Goal: Obtain resource: Download file/media

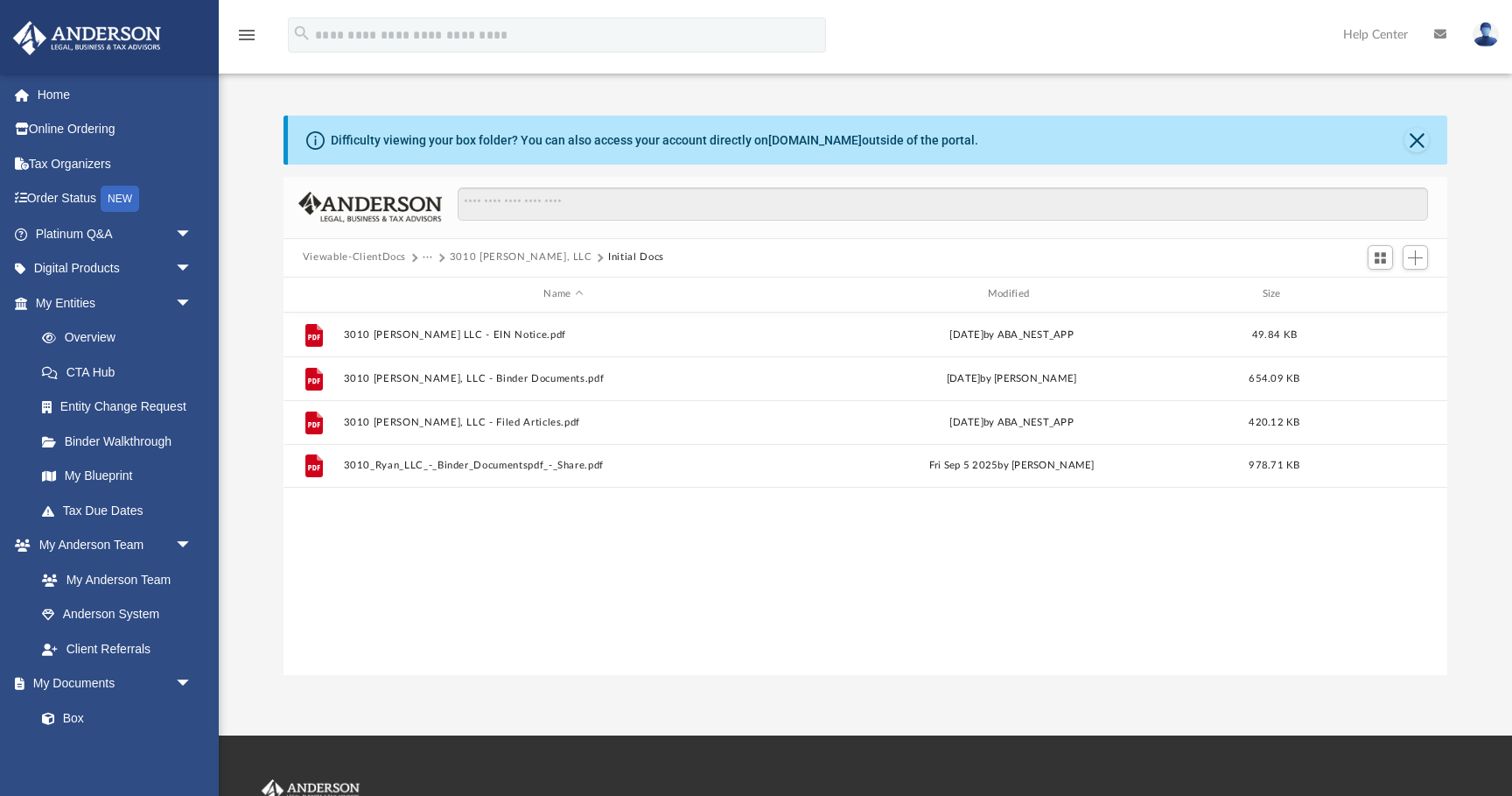
scroll to position [397, 1163]
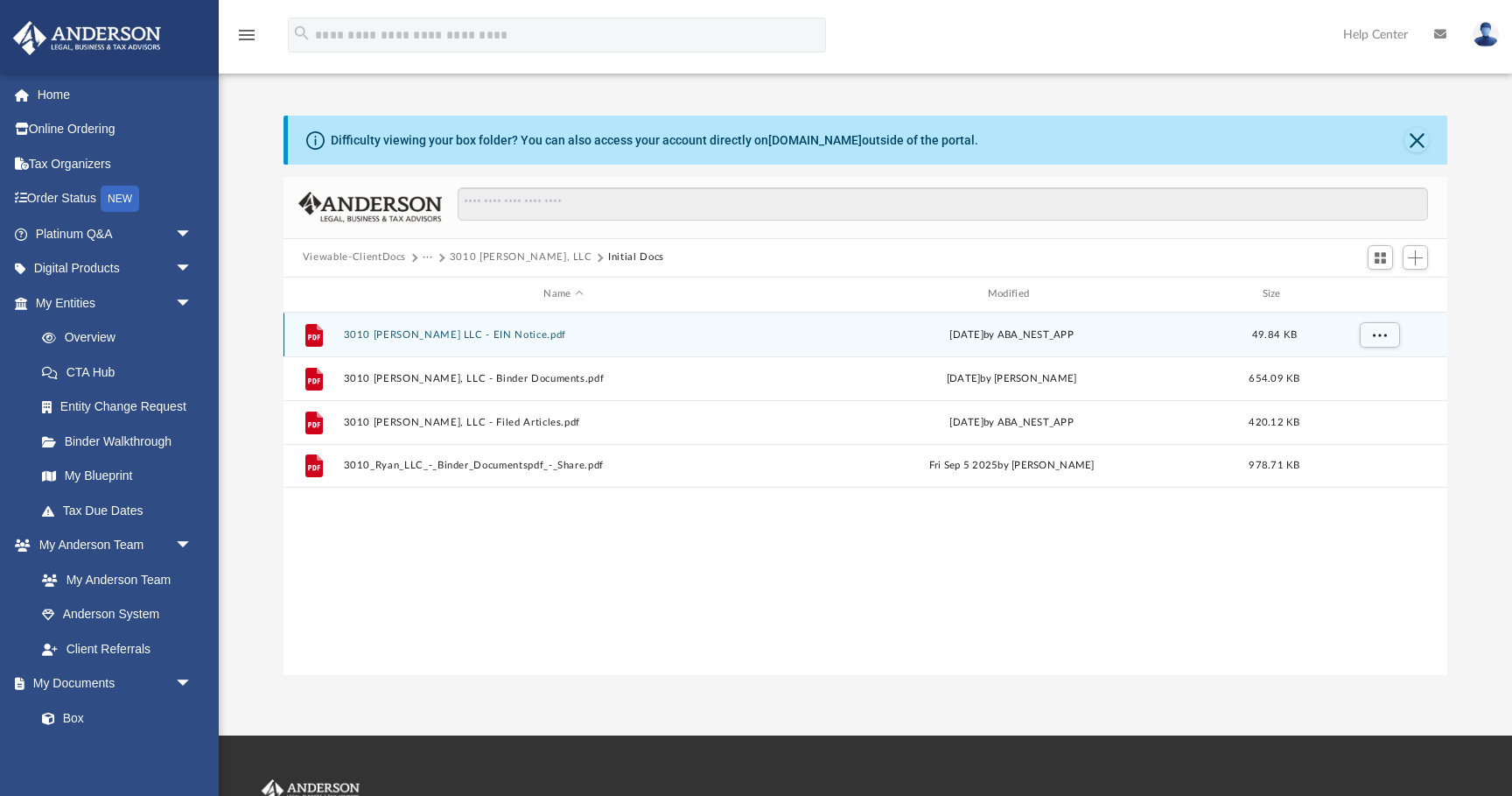
click at [478, 329] on button "3010 [PERSON_NAME] LLC - EIN Notice.pdf" at bounding box center [563, 334] width 441 height 11
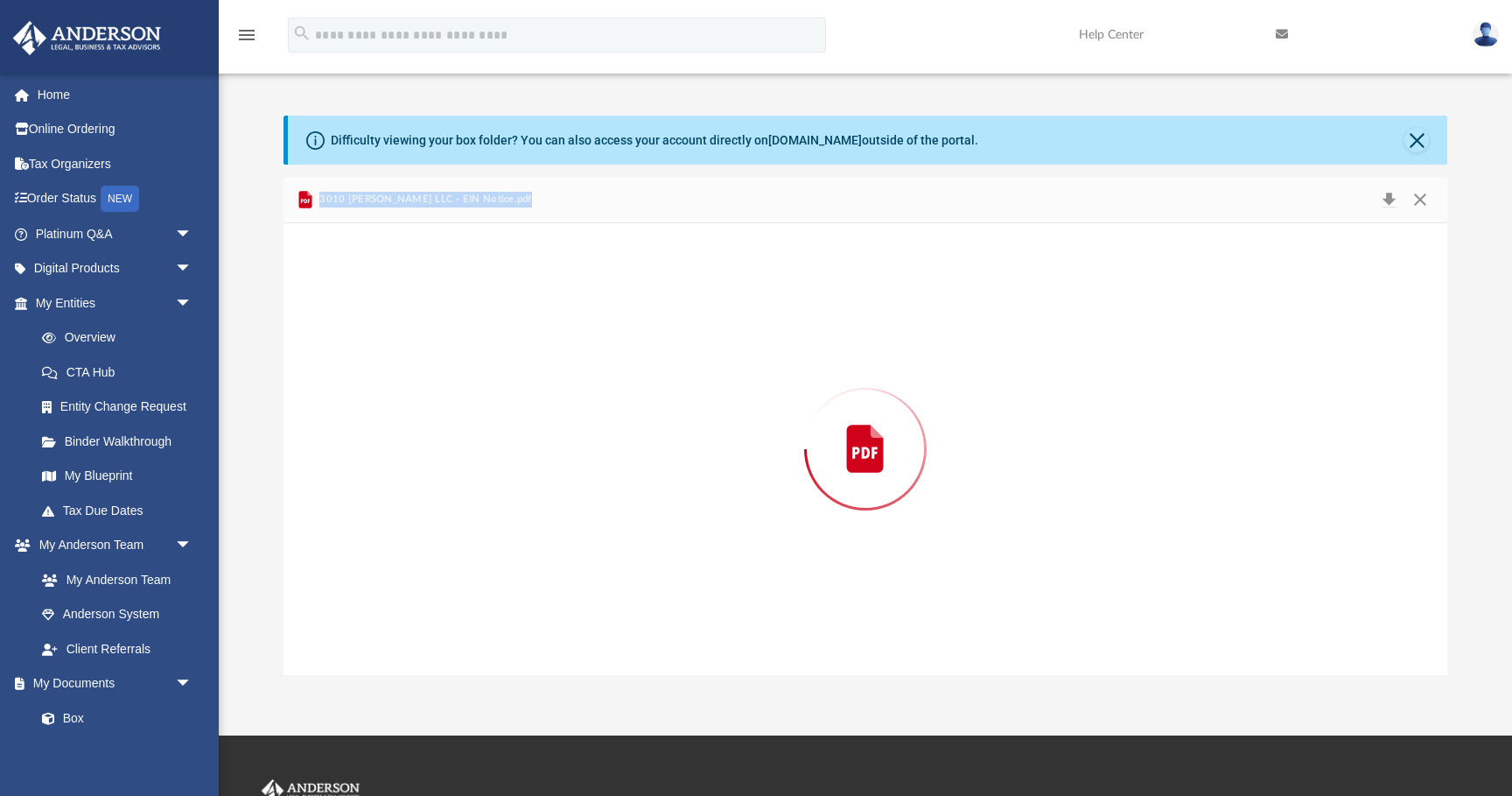
click at [478, 329] on div "Preview" at bounding box center [865, 449] width 1163 height 452
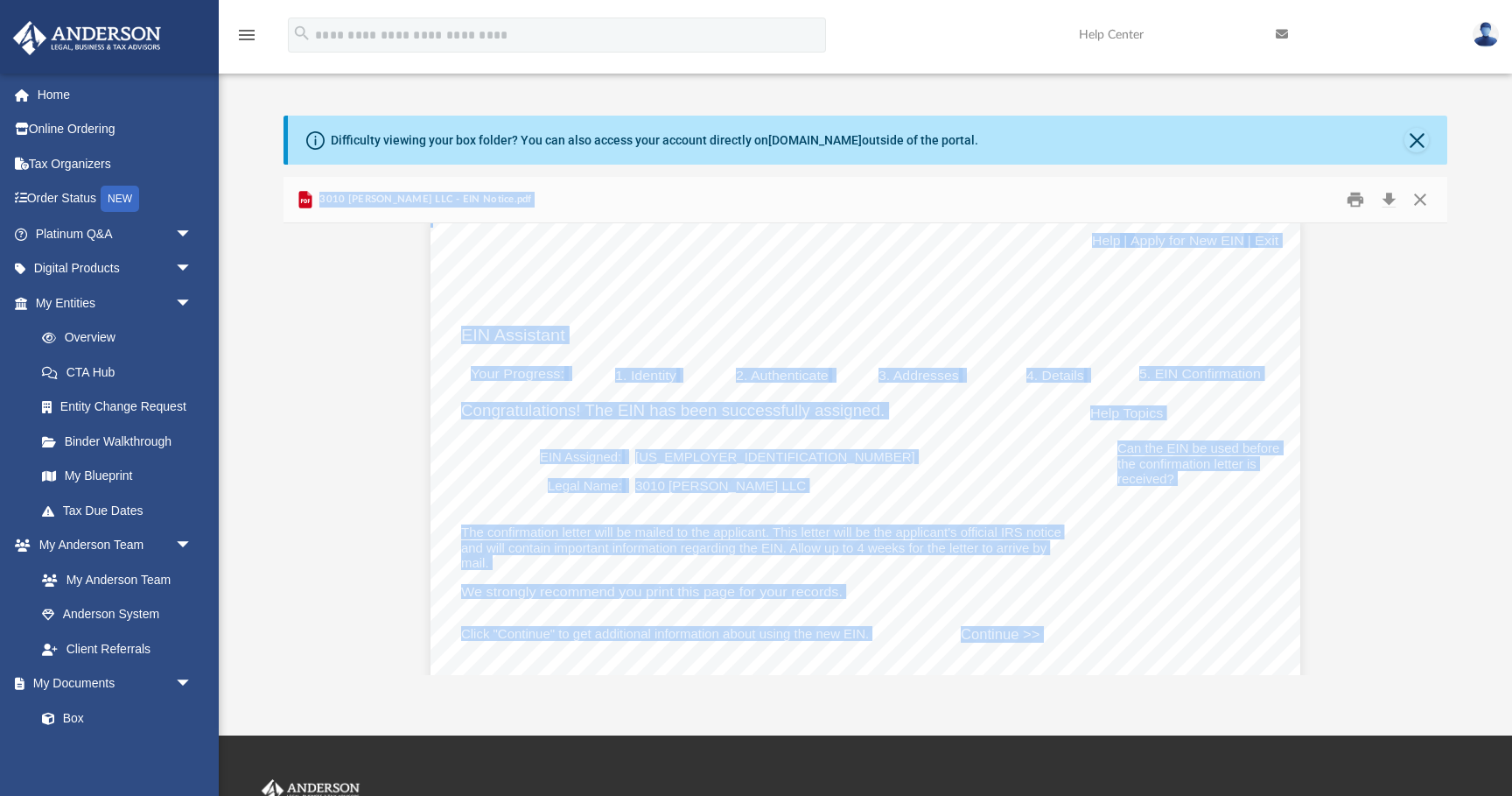
scroll to position [0, 0]
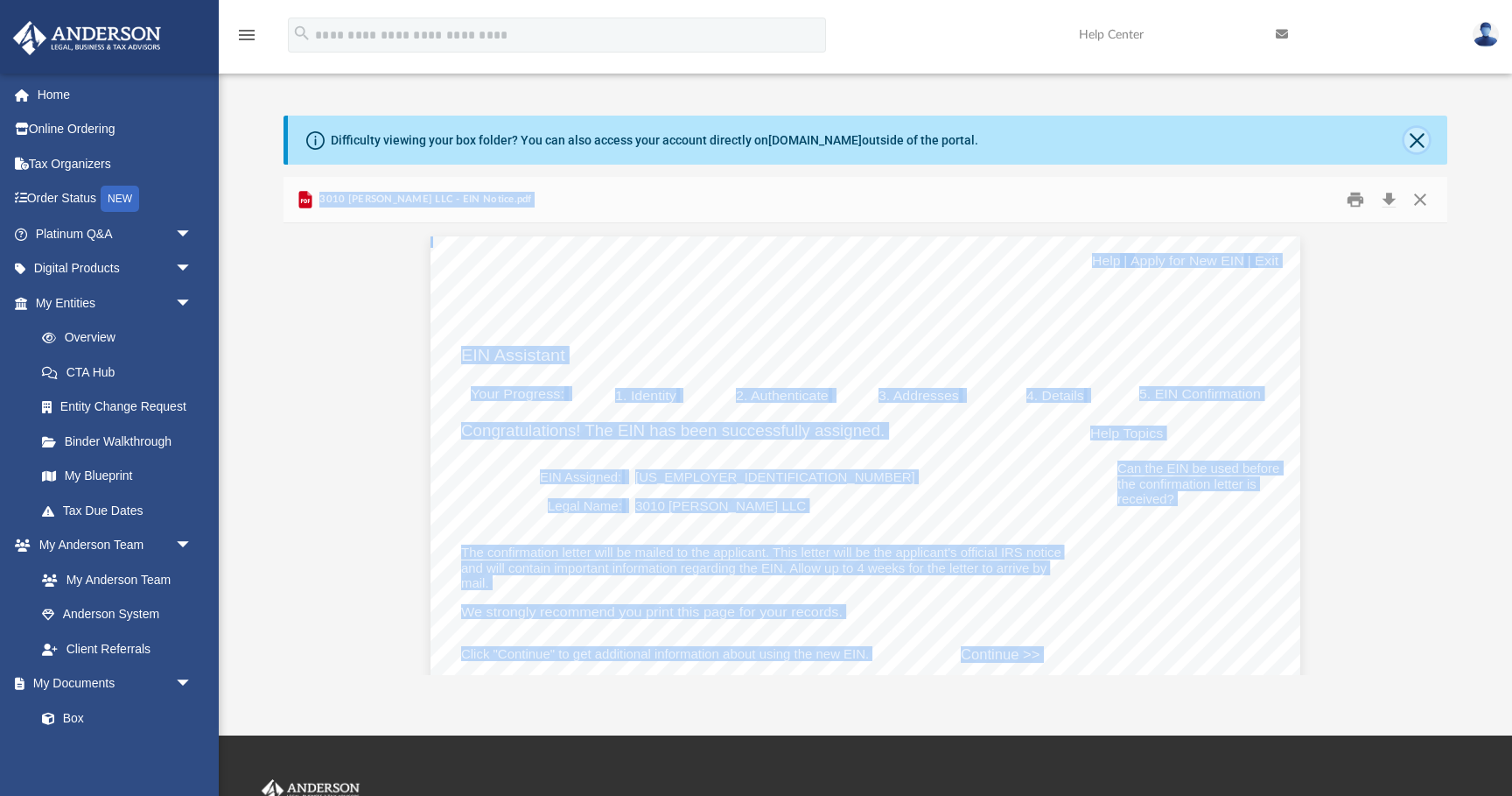
click at [1421, 142] on button "Close" at bounding box center [1416, 139] width 25 height 25
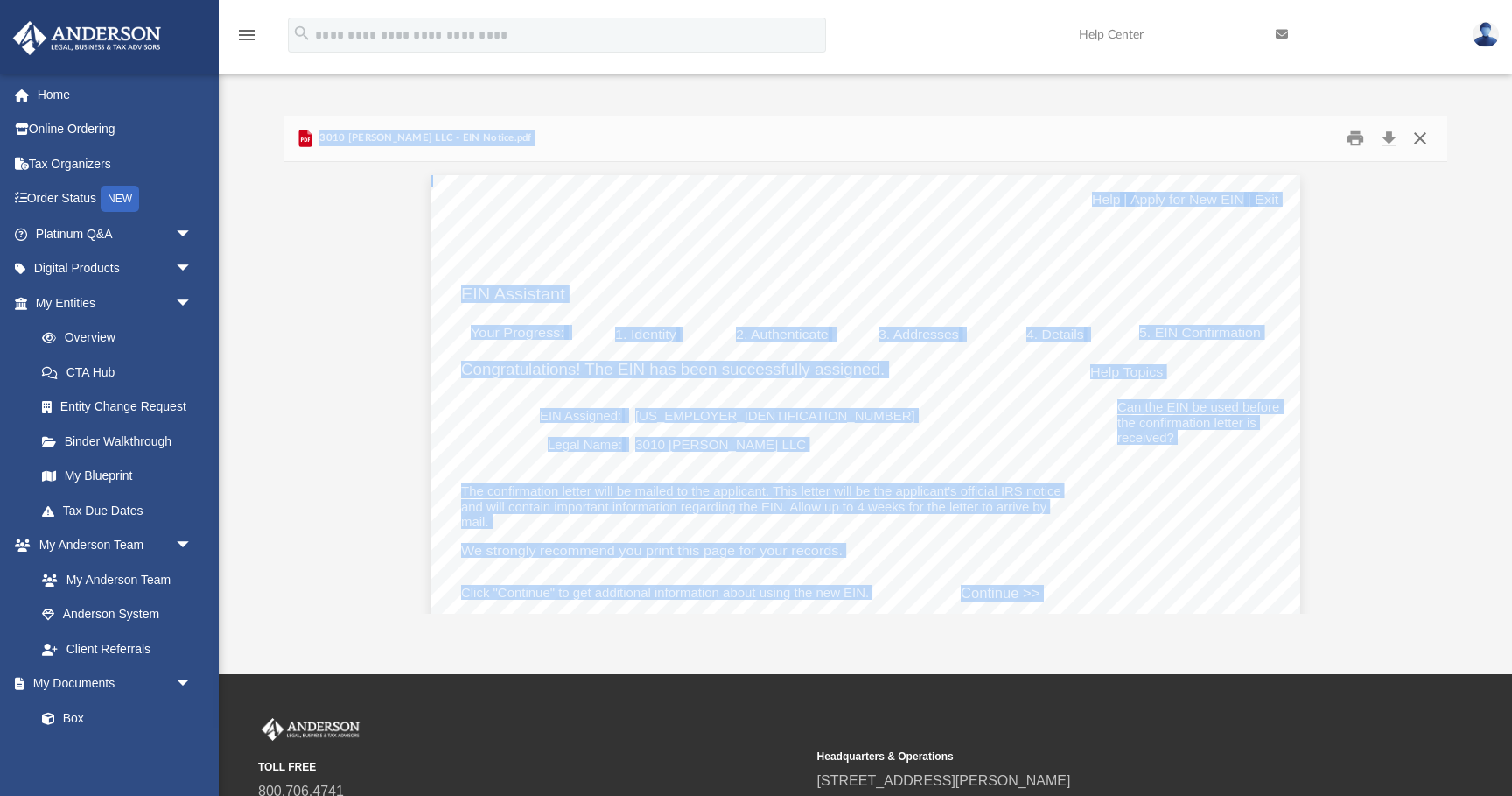
click at [1417, 138] on button "Close" at bounding box center [1420, 138] width 32 height 27
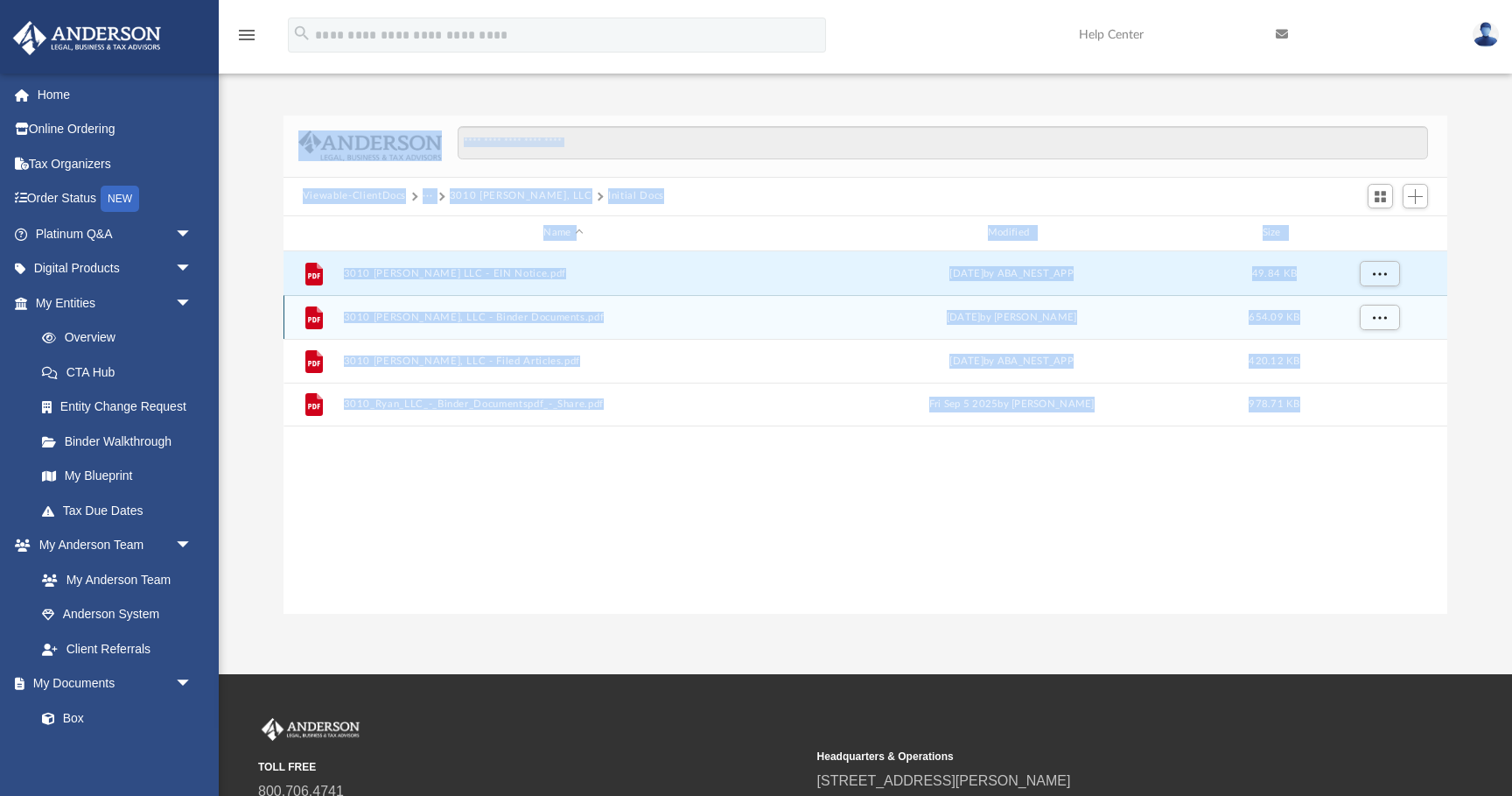
click at [502, 317] on button "3010 [PERSON_NAME], LLC - Binder Documents.pdf" at bounding box center [563, 317] width 441 height 11
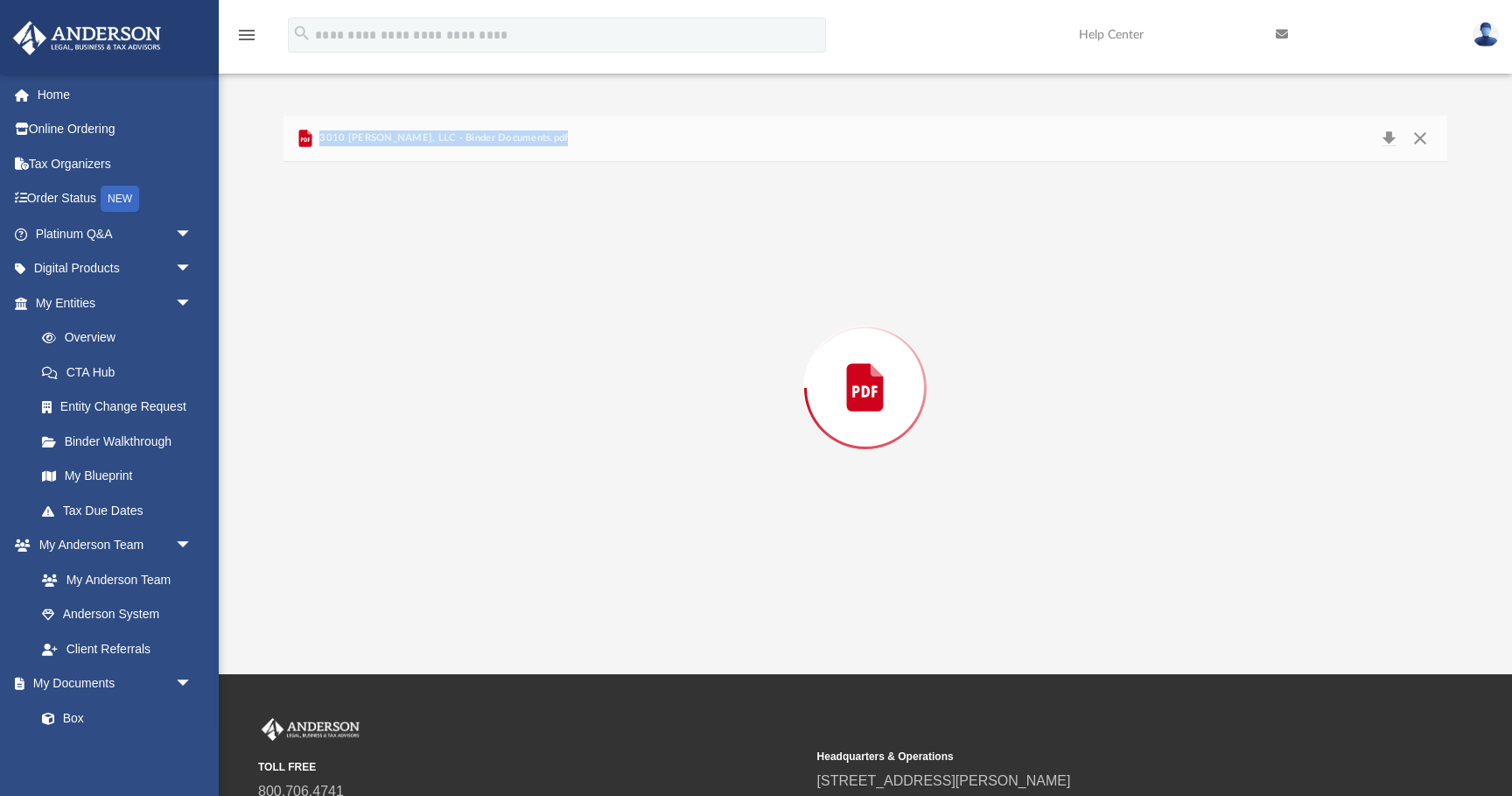
click at [502, 317] on div "Preview" at bounding box center [865, 388] width 1163 height 452
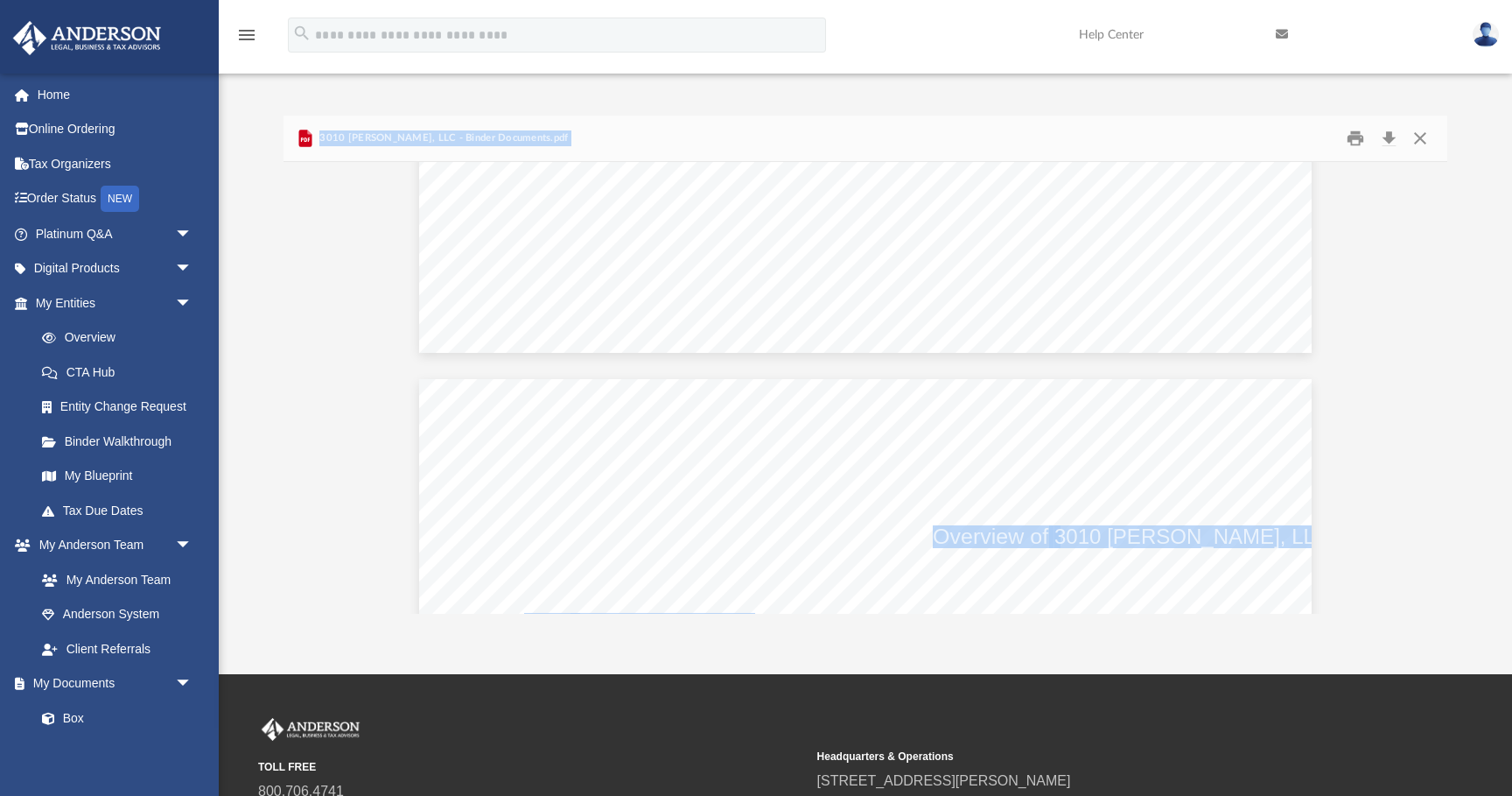
scroll to position [2158, 0]
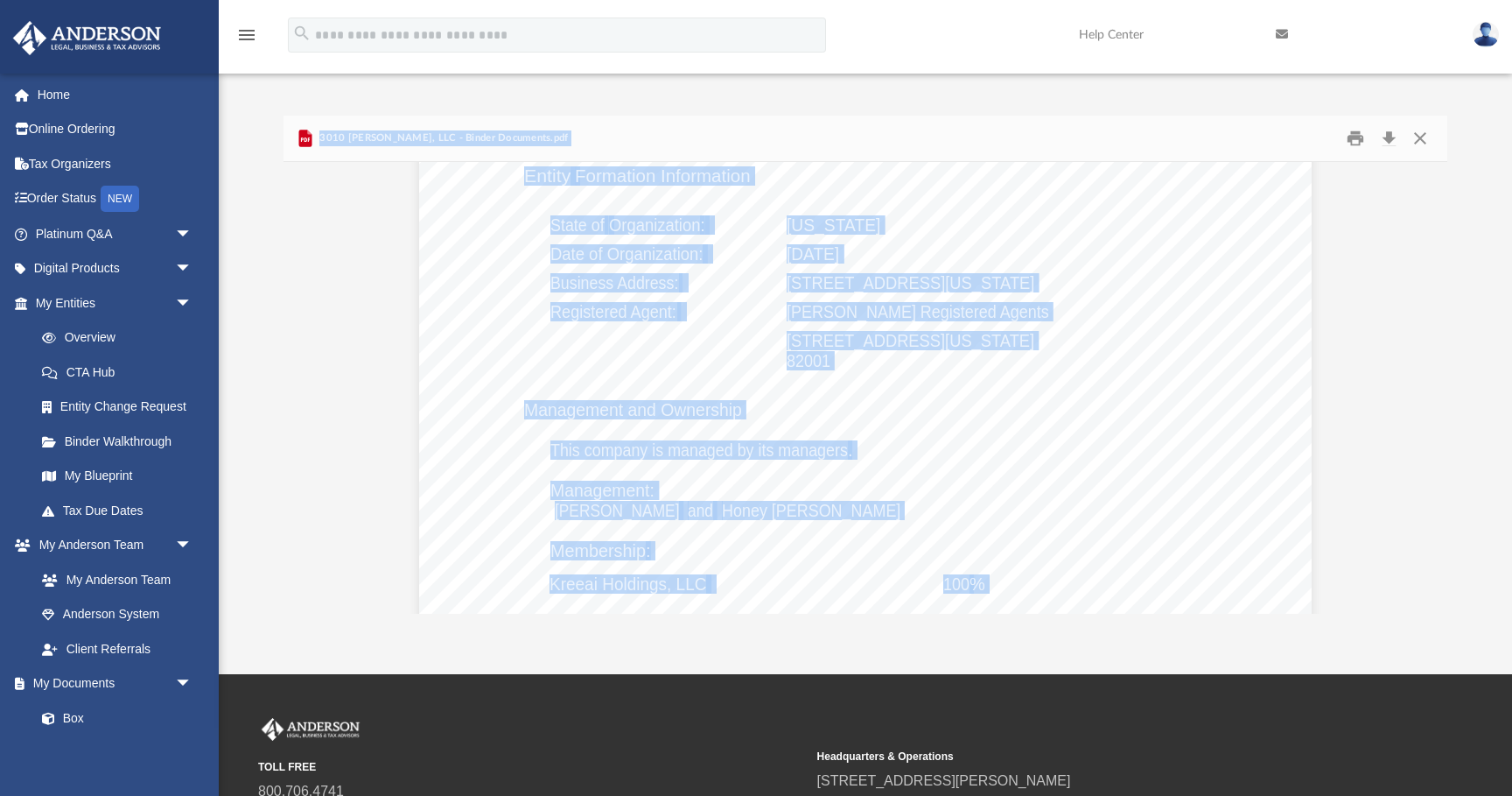
scroll to position [2633, 0]
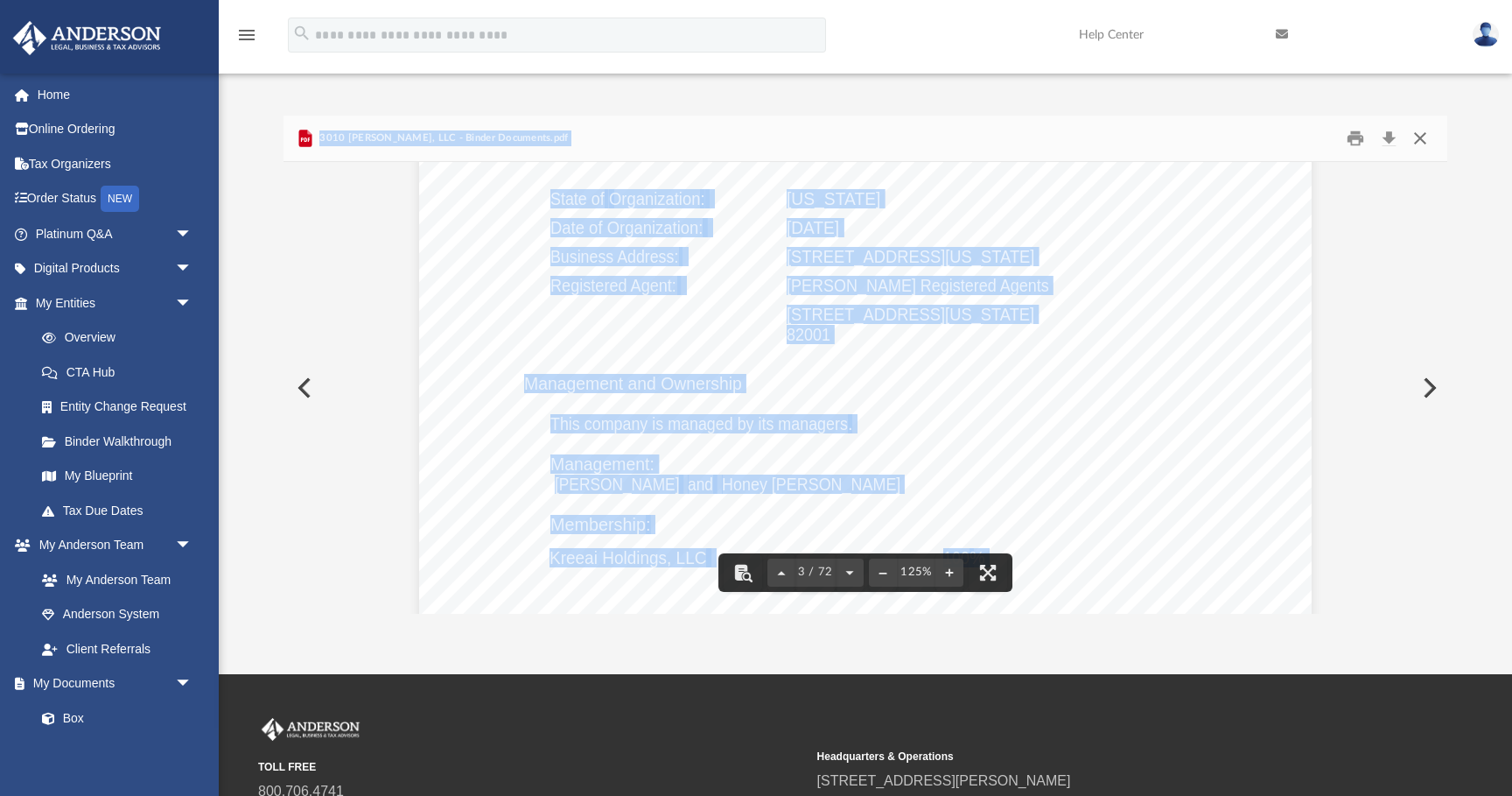
click at [1420, 134] on button "Close" at bounding box center [1420, 138] width 32 height 27
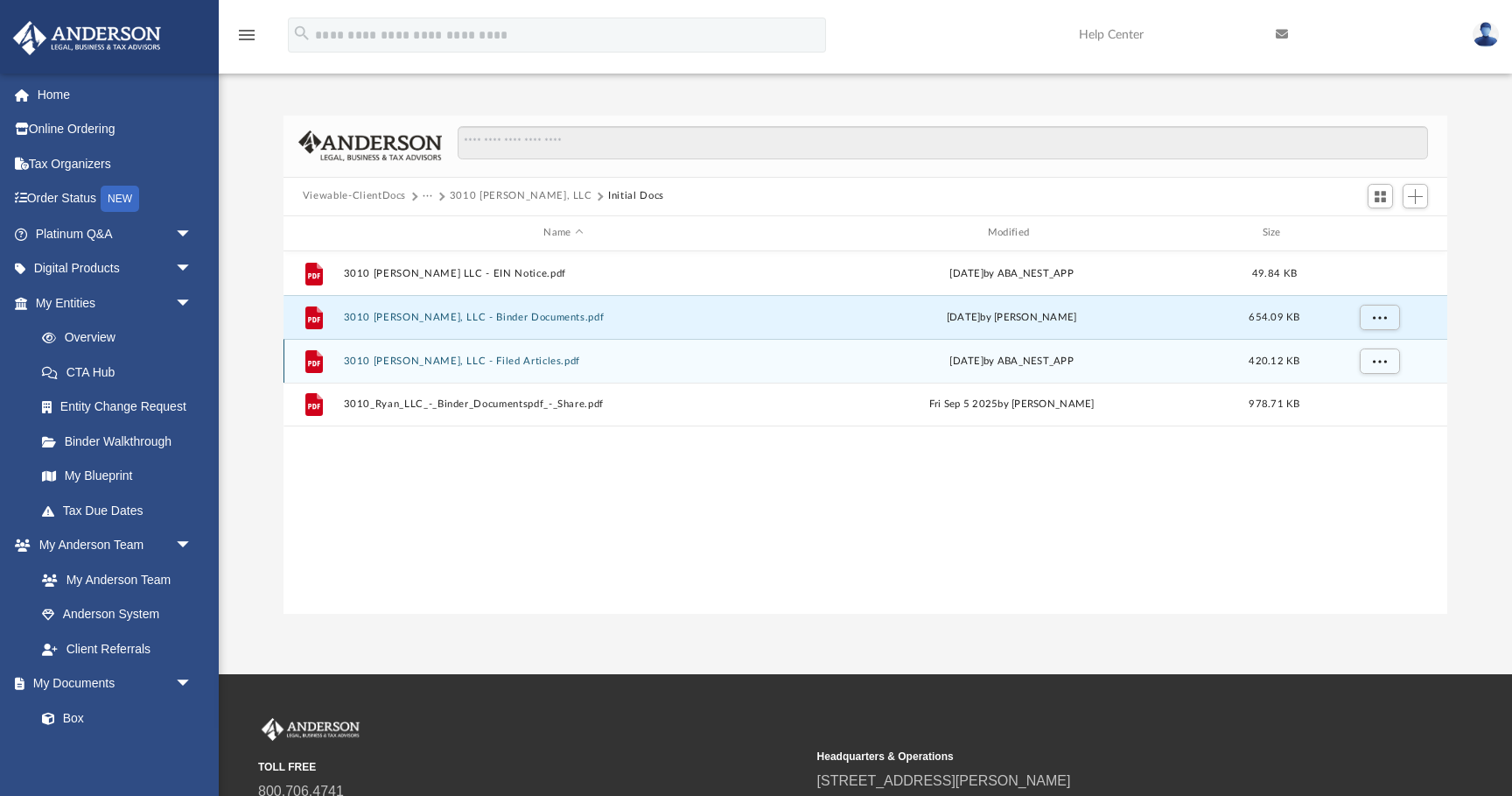
click at [497, 371] on div "File 3010 [PERSON_NAME], LLC - Filed Articles.pdf [DATE] by ABA_NEST_APP 420.12…" at bounding box center [865, 361] width 1163 height 44
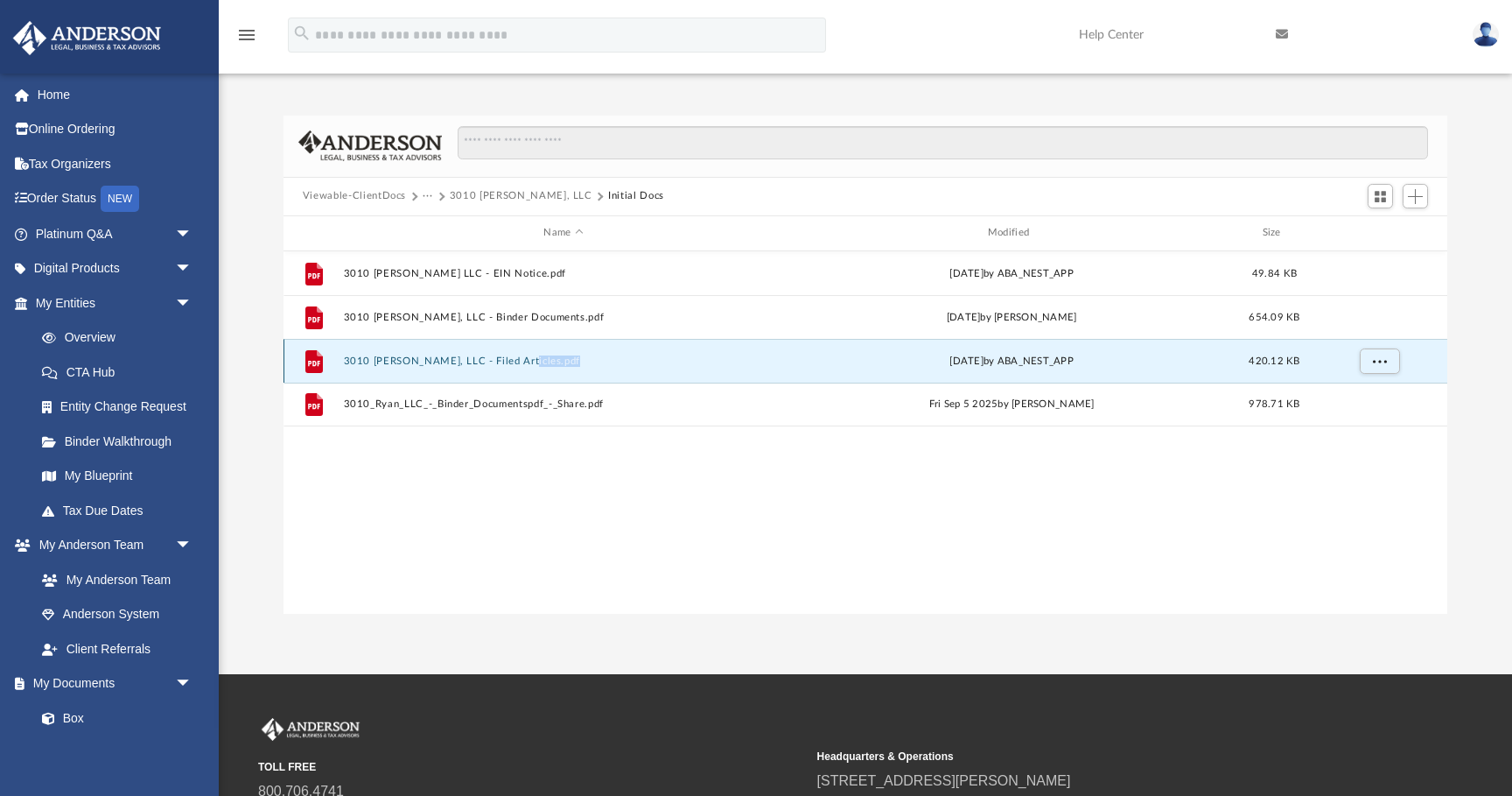
click at [489, 364] on button "3010 [PERSON_NAME], LLC - Filed Articles.pdf" at bounding box center [563, 361] width 441 height 11
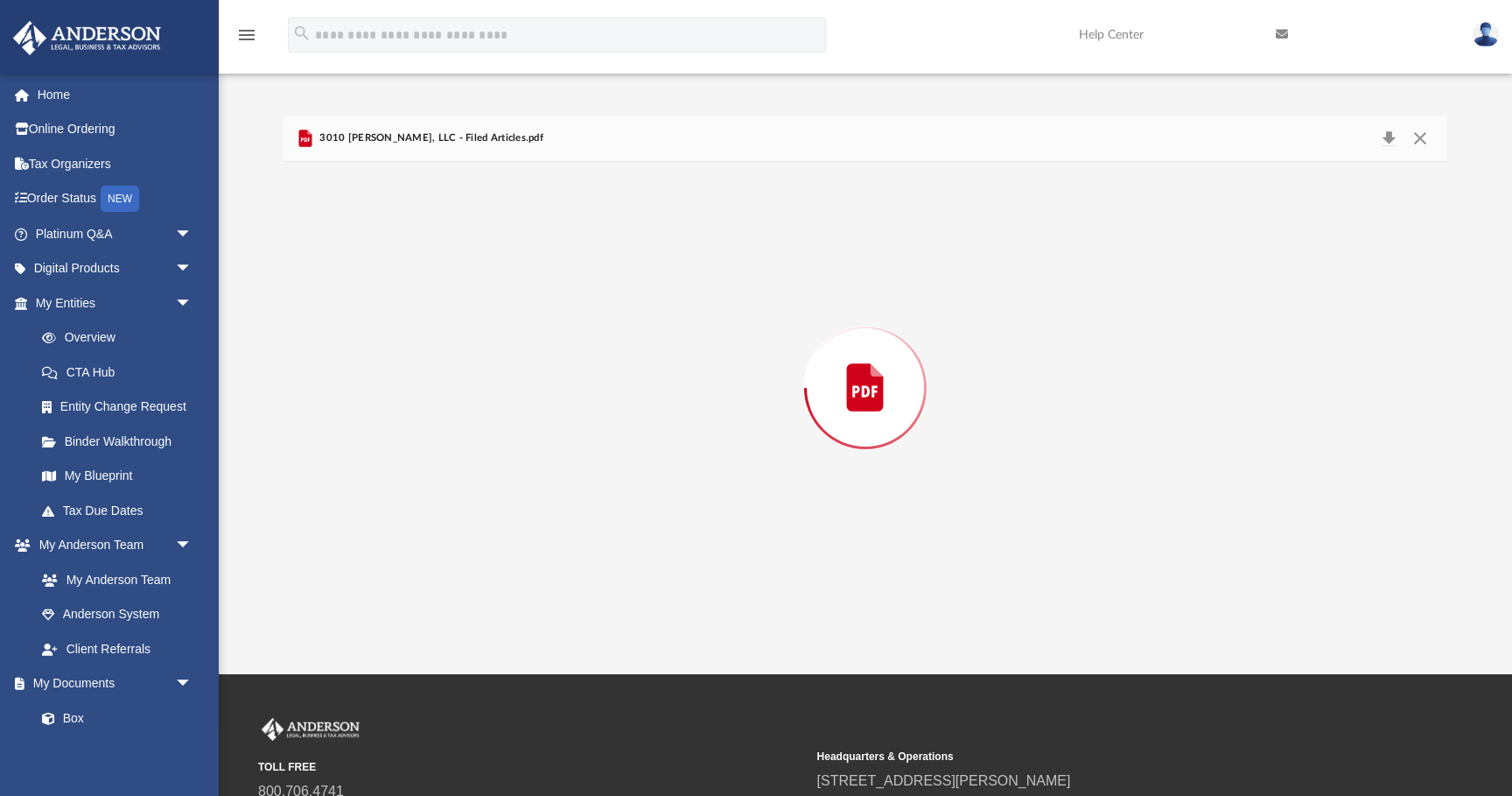
click at [489, 364] on div "Preview" at bounding box center [865, 388] width 1163 height 452
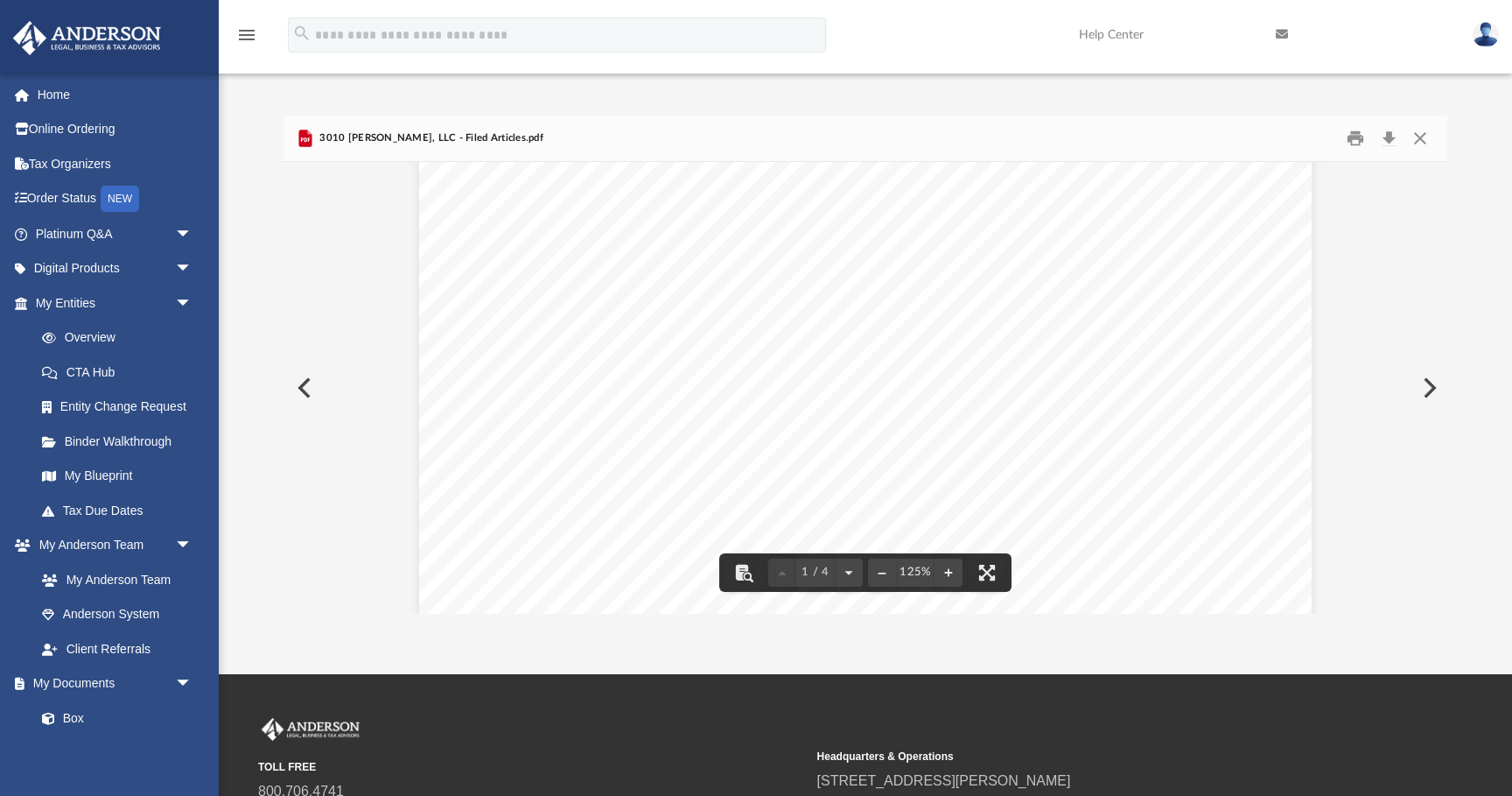
scroll to position [0, 0]
click at [1423, 134] on button "Close" at bounding box center [1420, 138] width 32 height 27
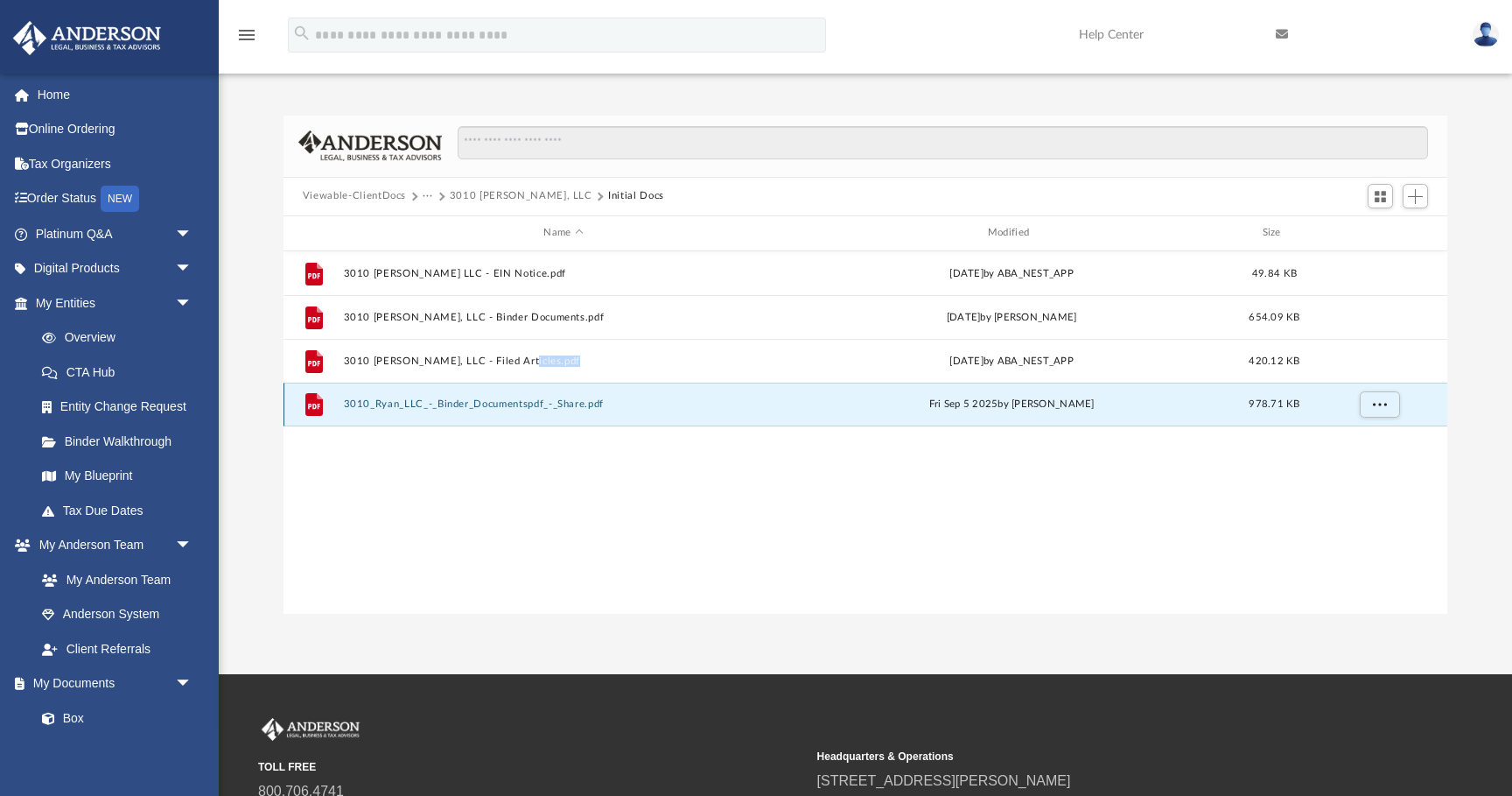
click at [559, 404] on button "3010_Ryan_LLC_-_Binder_Documentspdf_-_Share.pdf" at bounding box center [563, 403] width 441 height 11
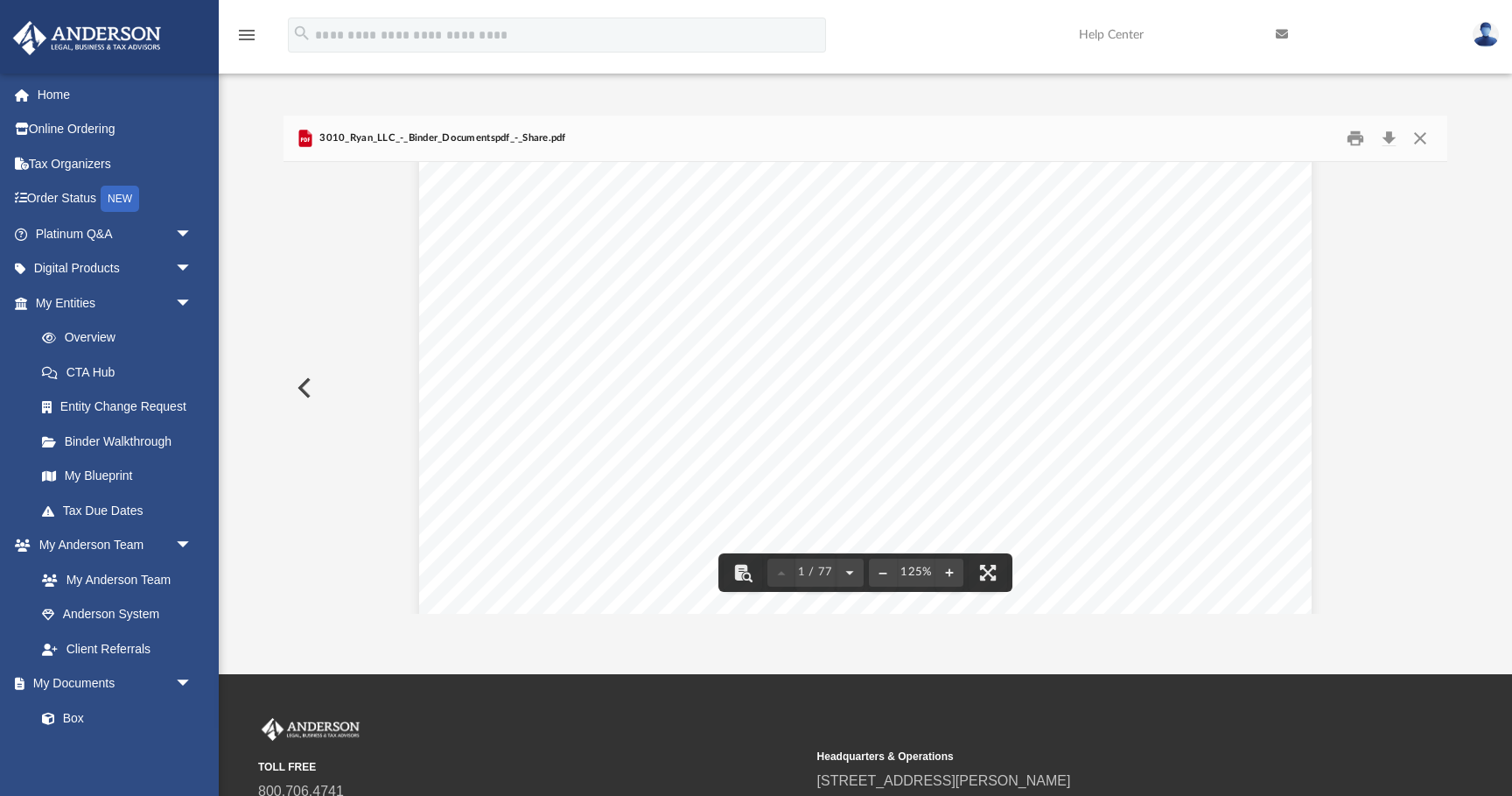
scroll to position [355, 0]
click at [600, 409] on span "Banking" at bounding box center [604, 414] width 57 height 15
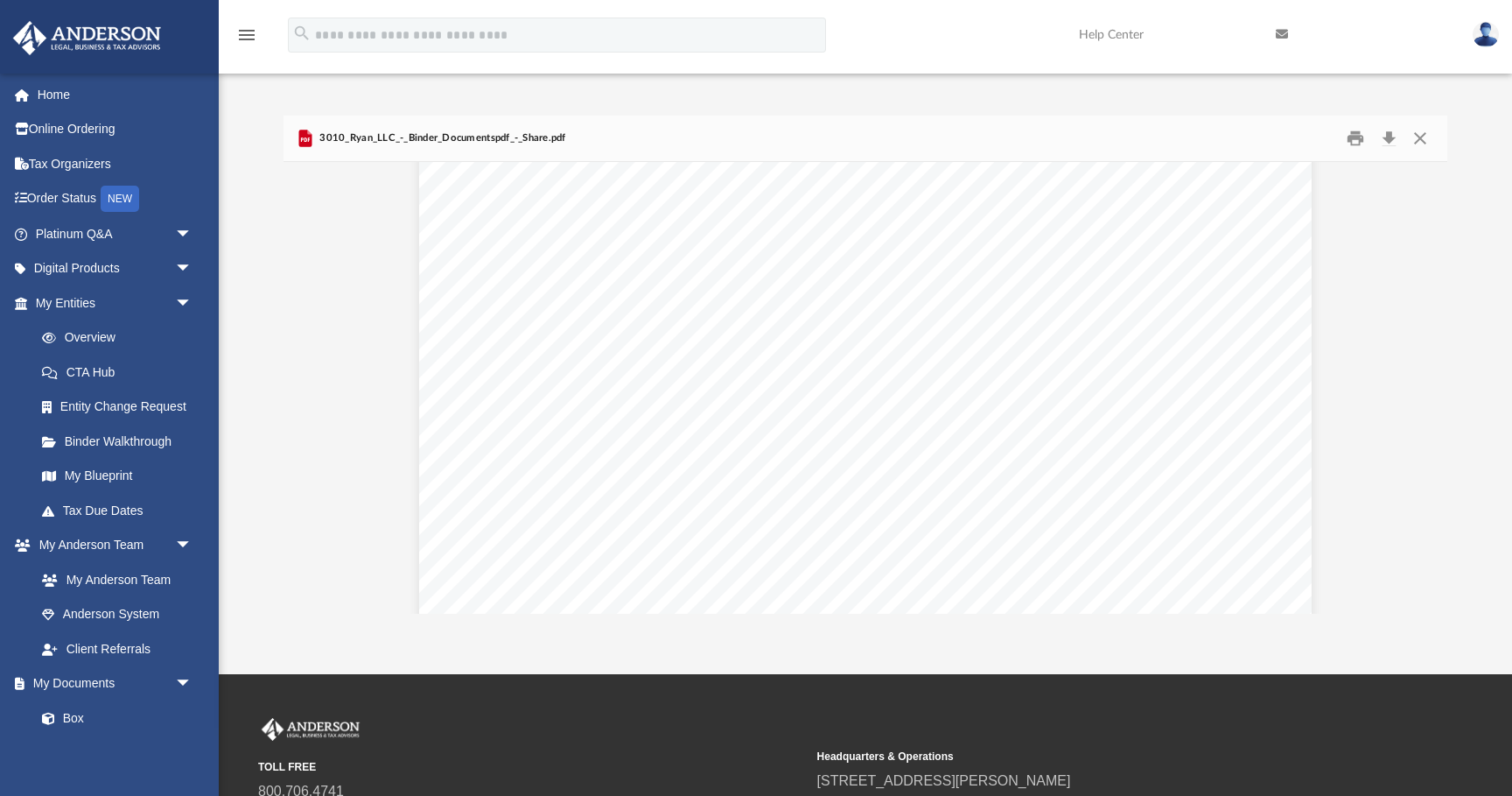
scroll to position [3766, 0]
click at [939, 337] on span "Page 4" at bounding box center [940, 342] width 5 height 15
type input "****"
click at [1367, 168] on button "File preview" at bounding box center [1382, 183] width 30 height 30
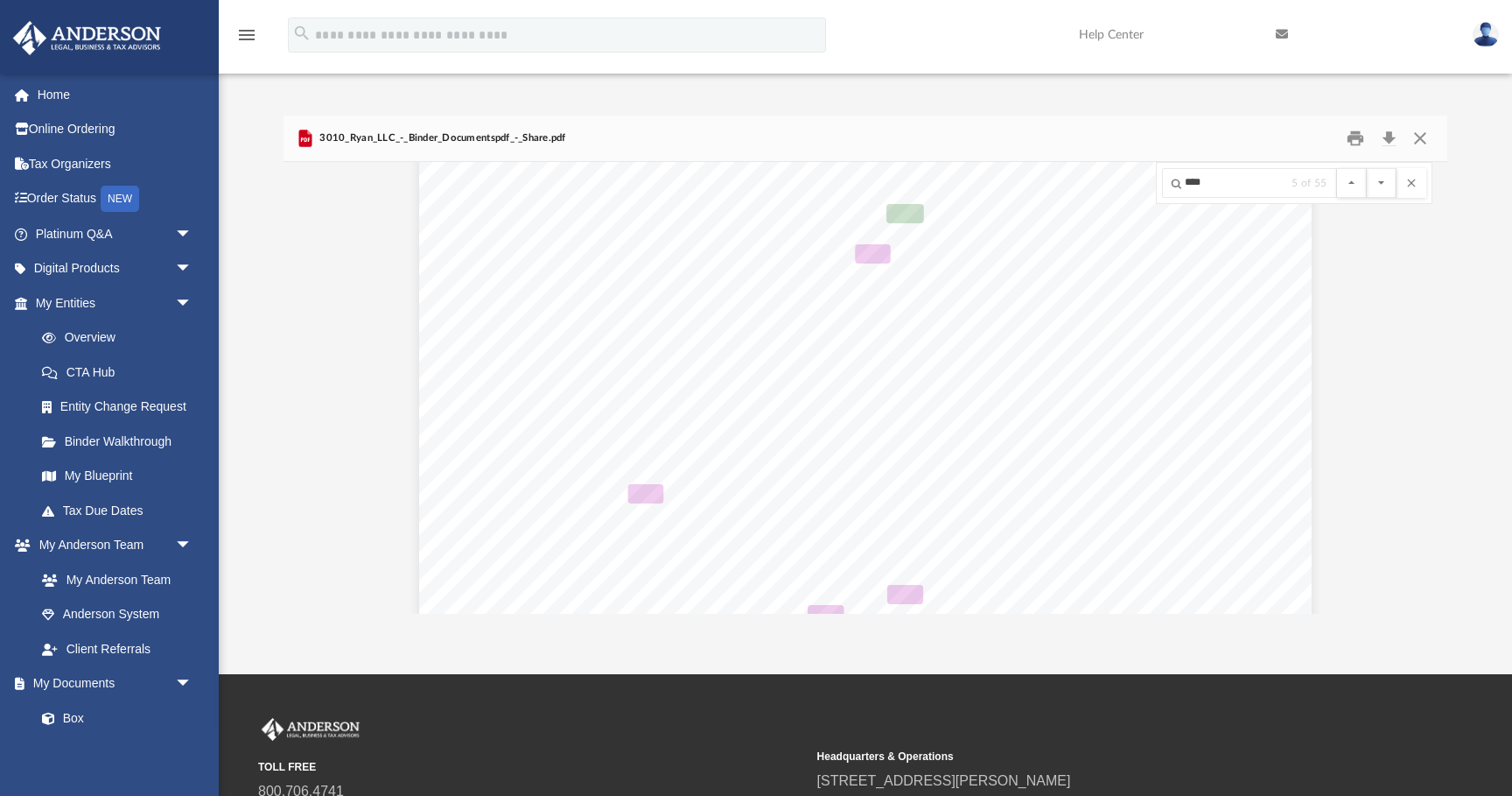
scroll to position [3804, 0]
click at [1367, 168] on button "File preview" at bounding box center [1382, 183] width 30 height 30
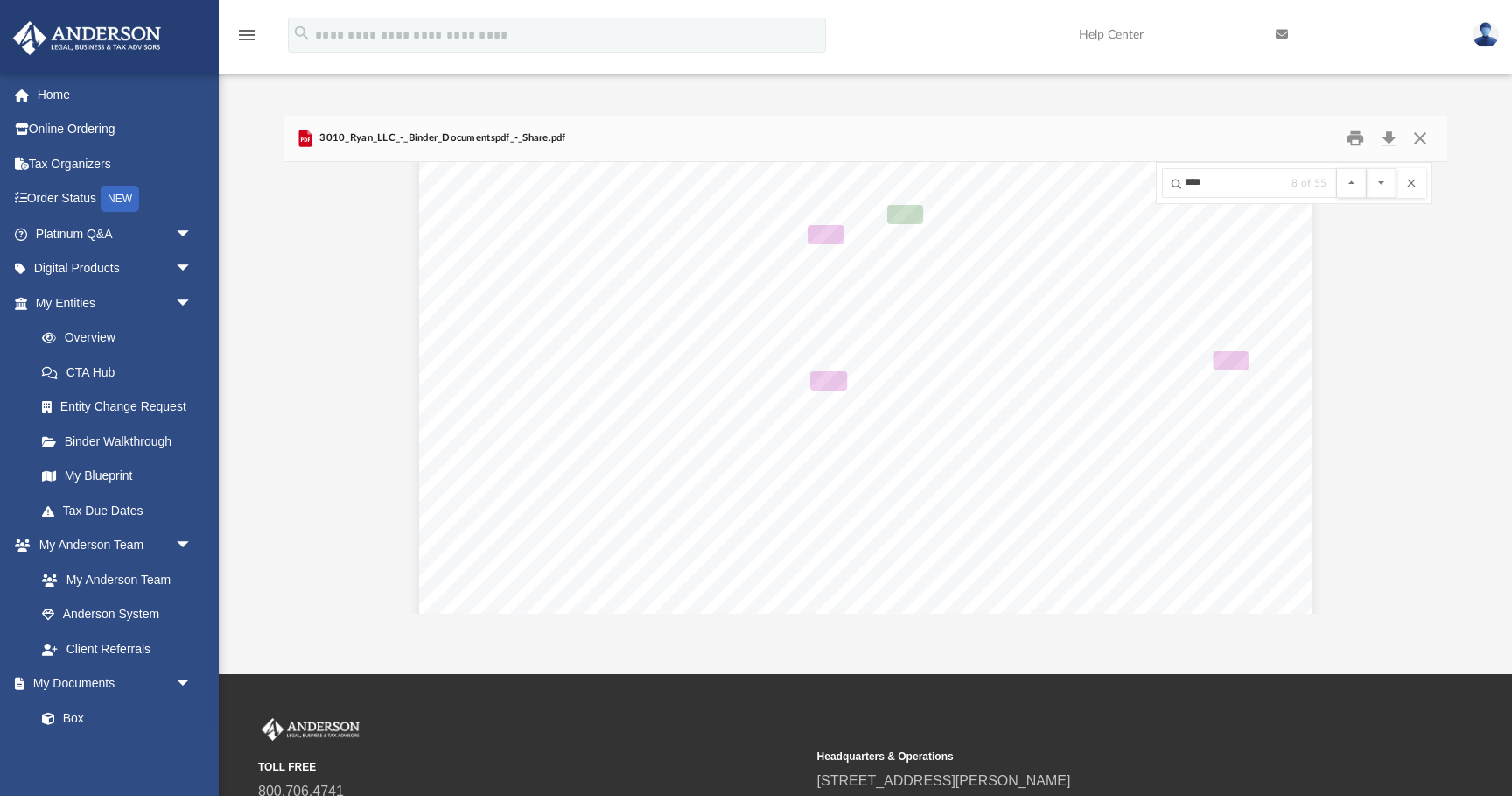
click at [1367, 168] on button "File preview" at bounding box center [1382, 183] width 30 height 30
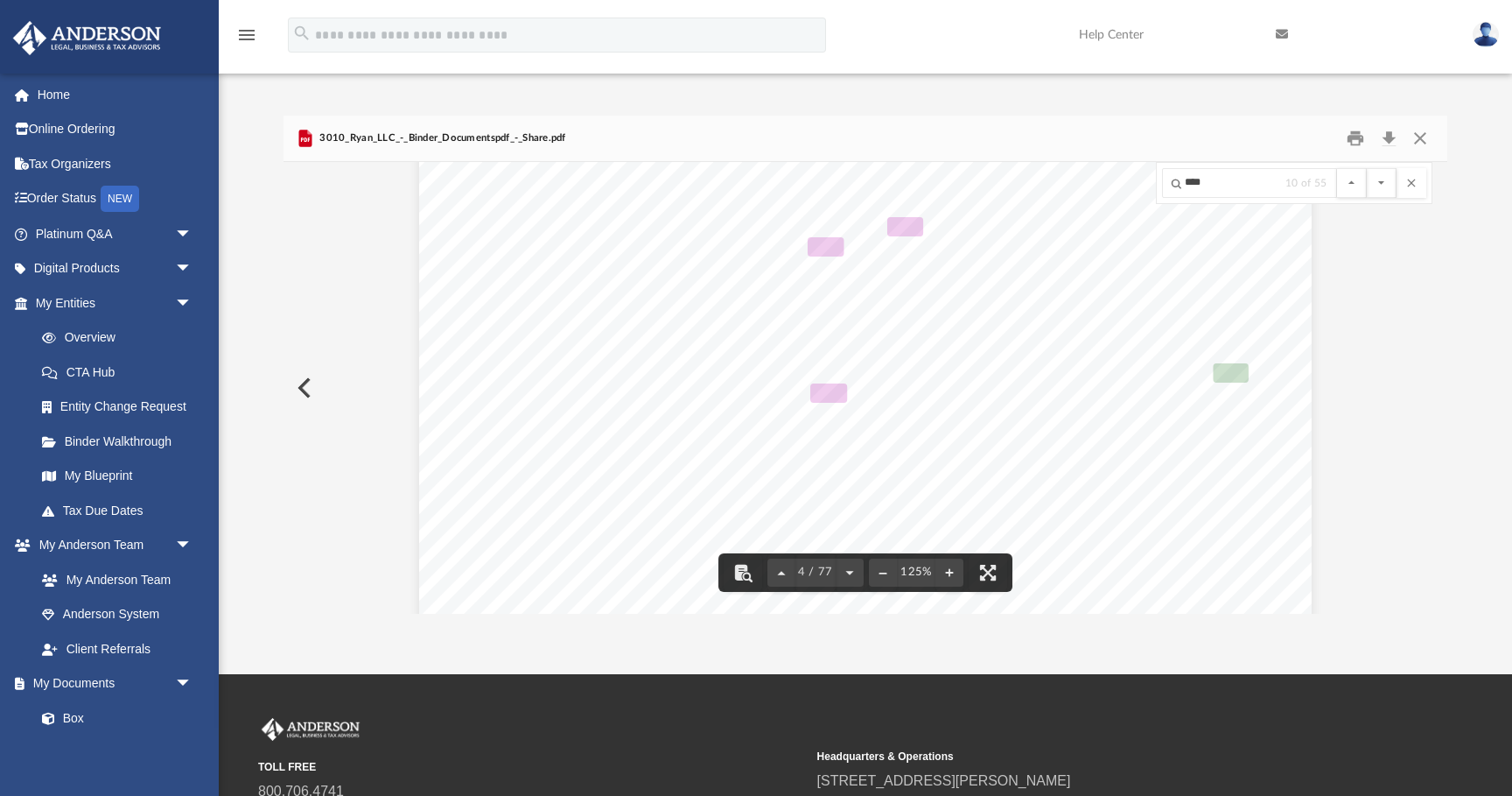
scroll to position [4130, 0]
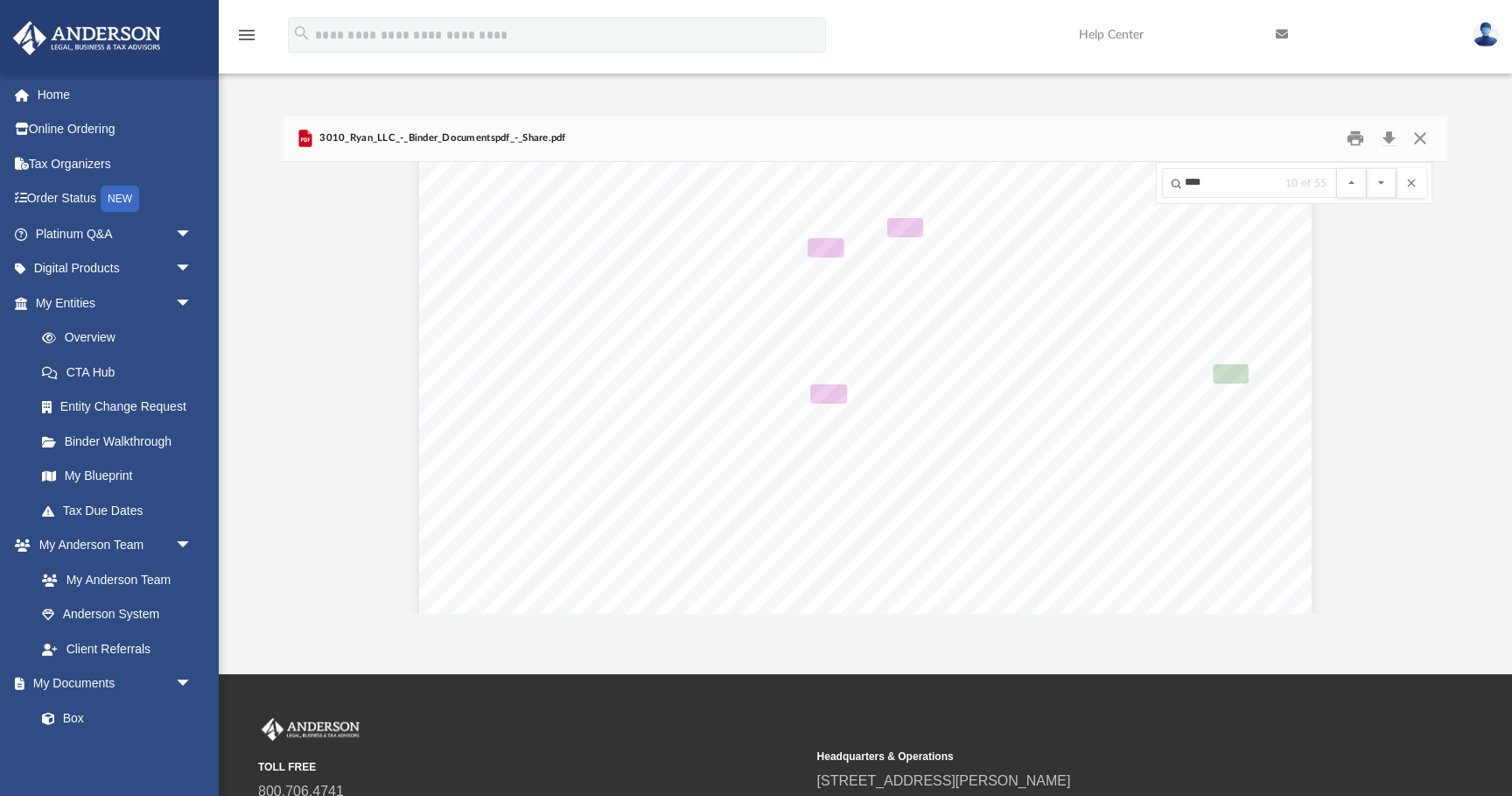
click at [1367, 168] on button "File preview" at bounding box center [1382, 183] width 30 height 30
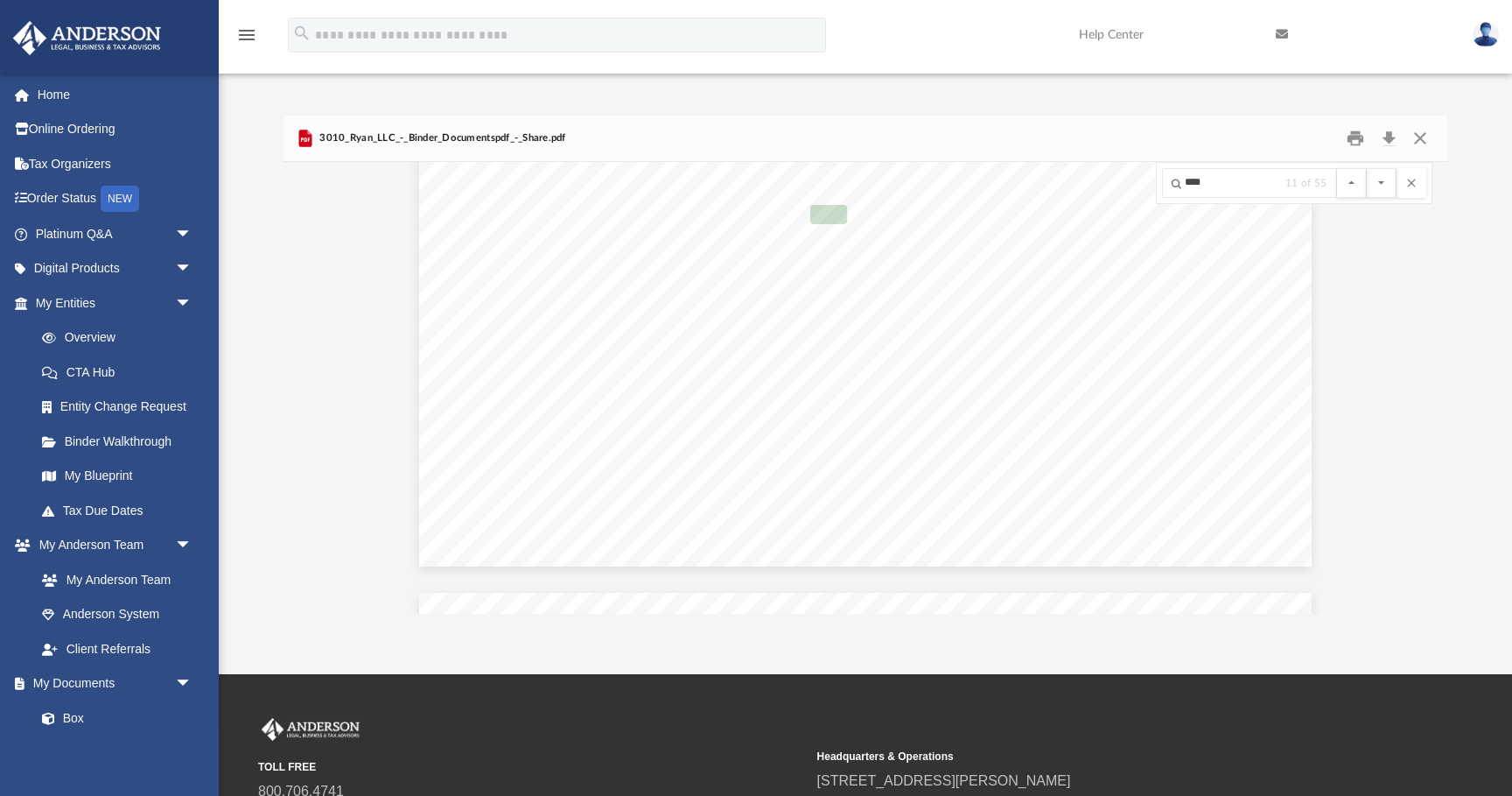
click at [1367, 168] on button "File preview" at bounding box center [1382, 183] width 30 height 30
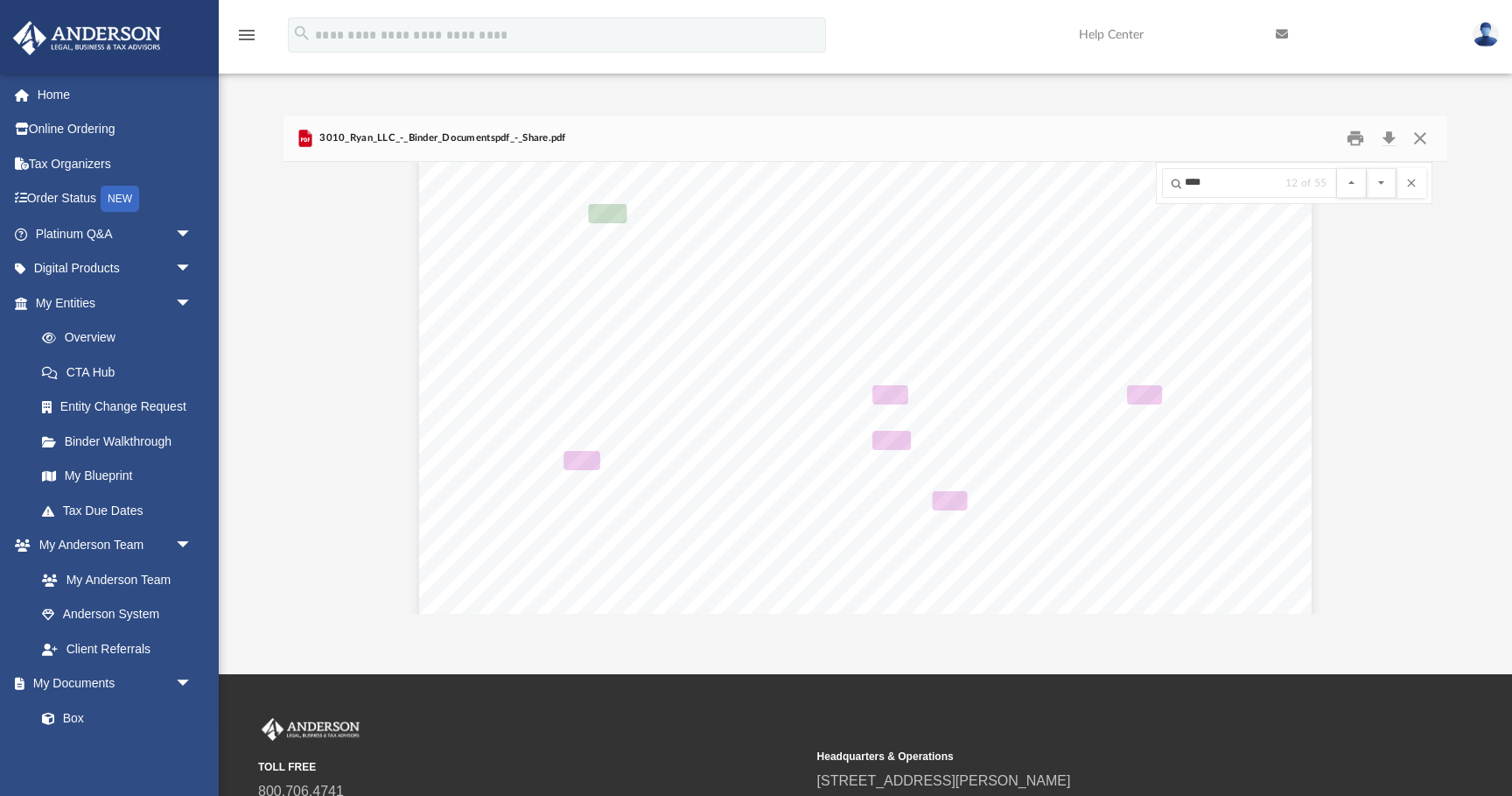
click at [1367, 168] on button "File preview" at bounding box center [1382, 183] width 30 height 30
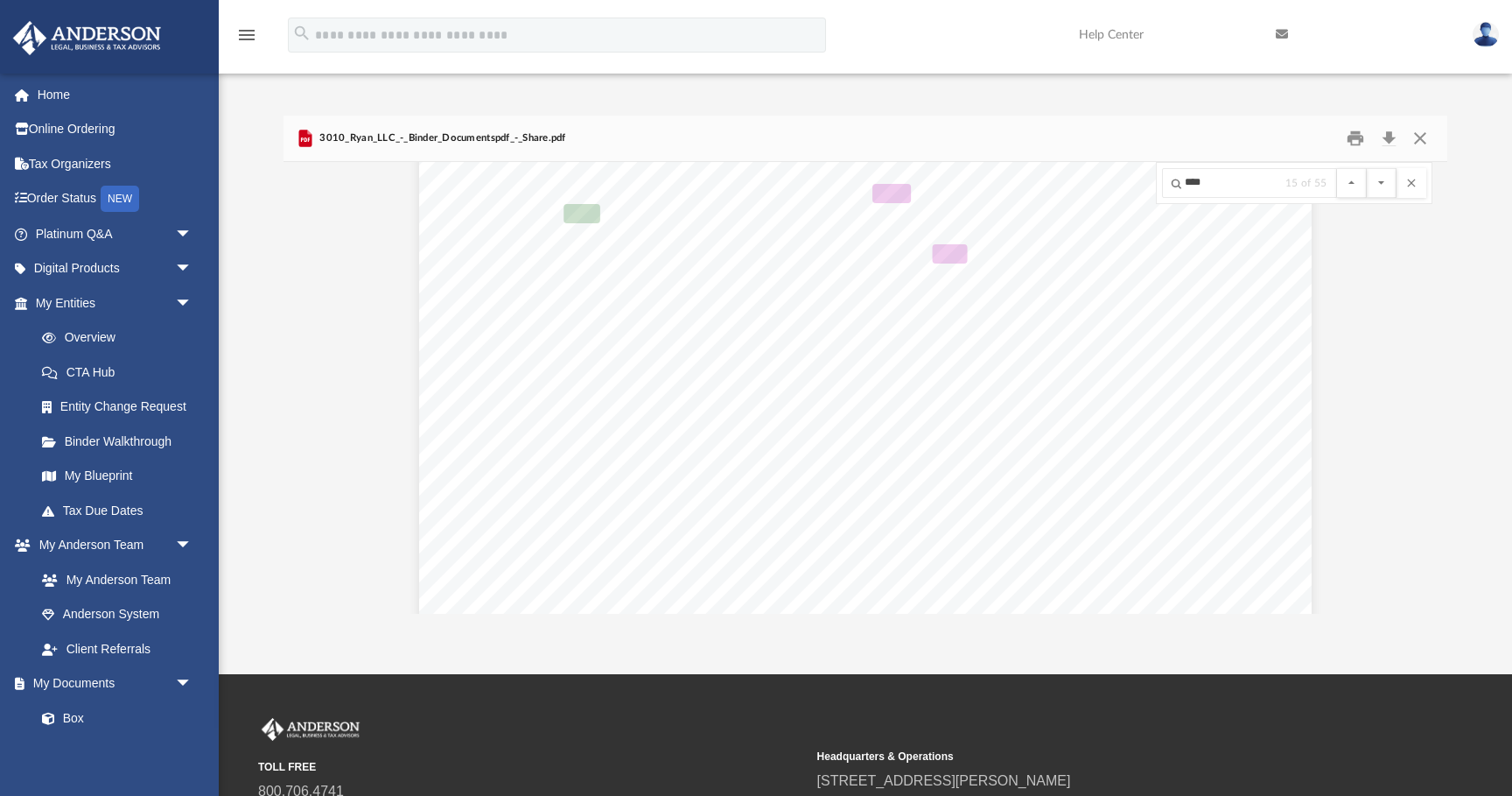
click at [1367, 168] on button "File preview" at bounding box center [1382, 183] width 30 height 30
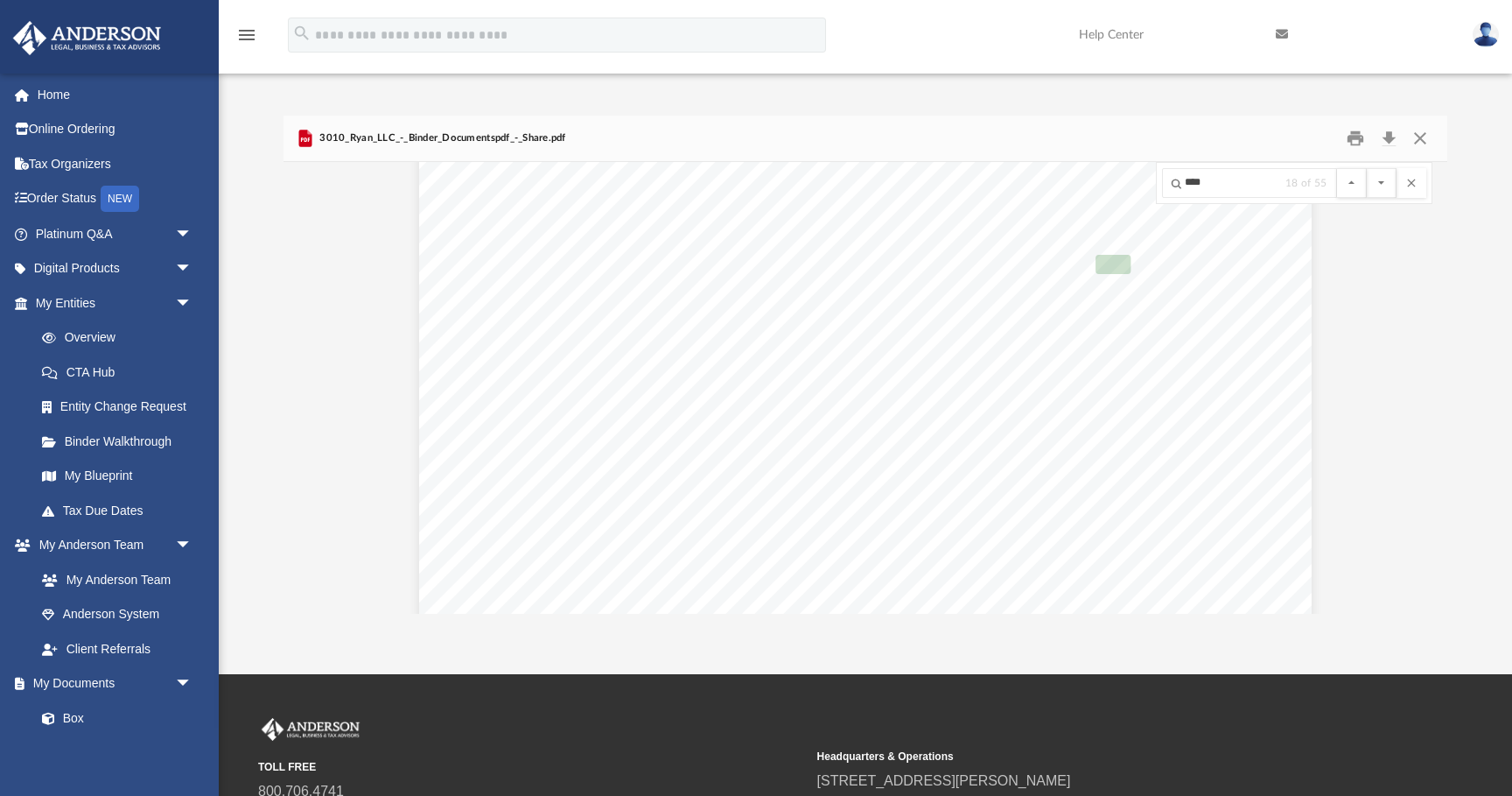
click at [1367, 168] on button "File preview" at bounding box center [1382, 183] width 30 height 30
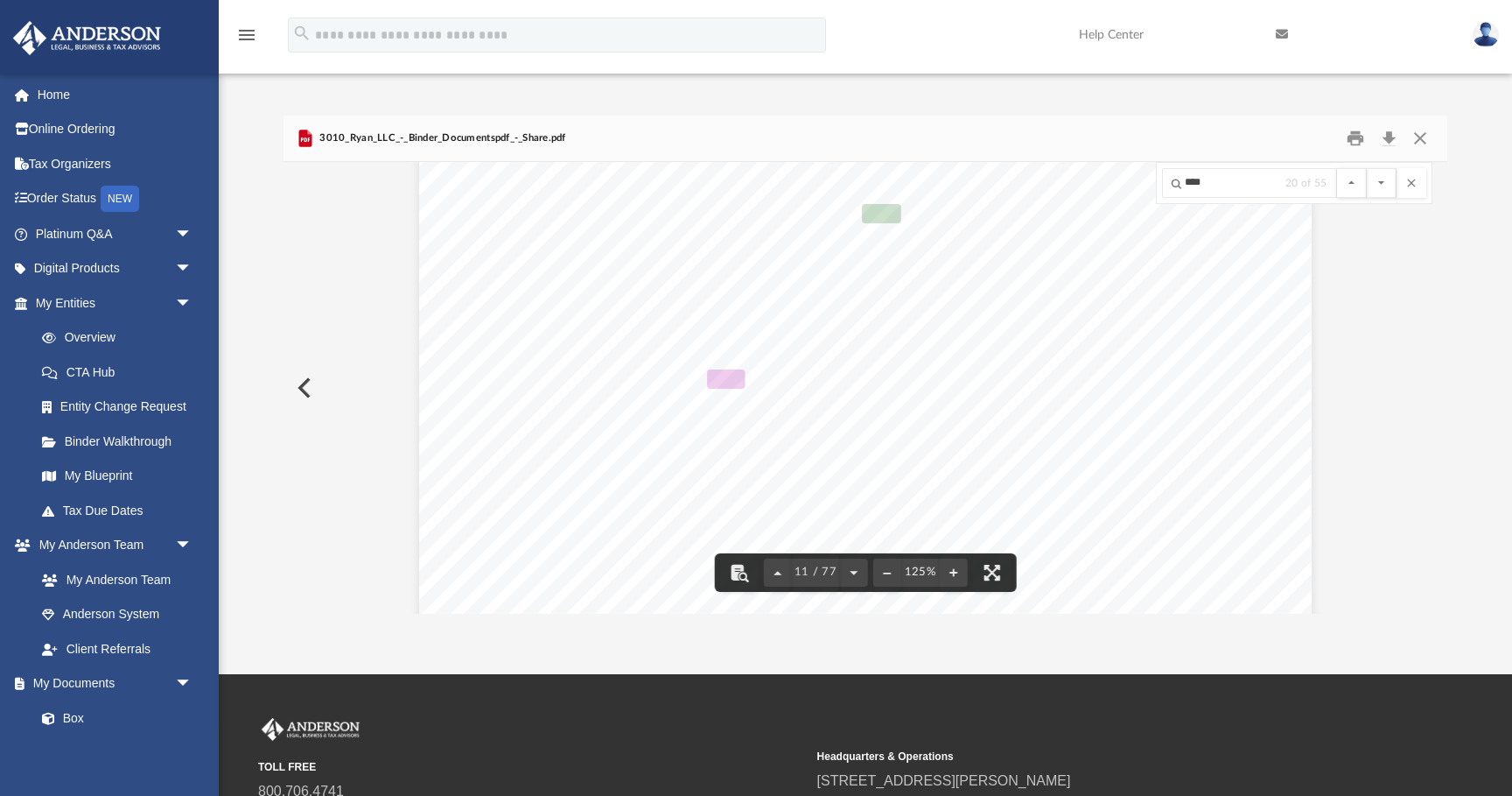
click at [1367, 168] on button "File preview" at bounding box center [1382, 183] width 30 height 30
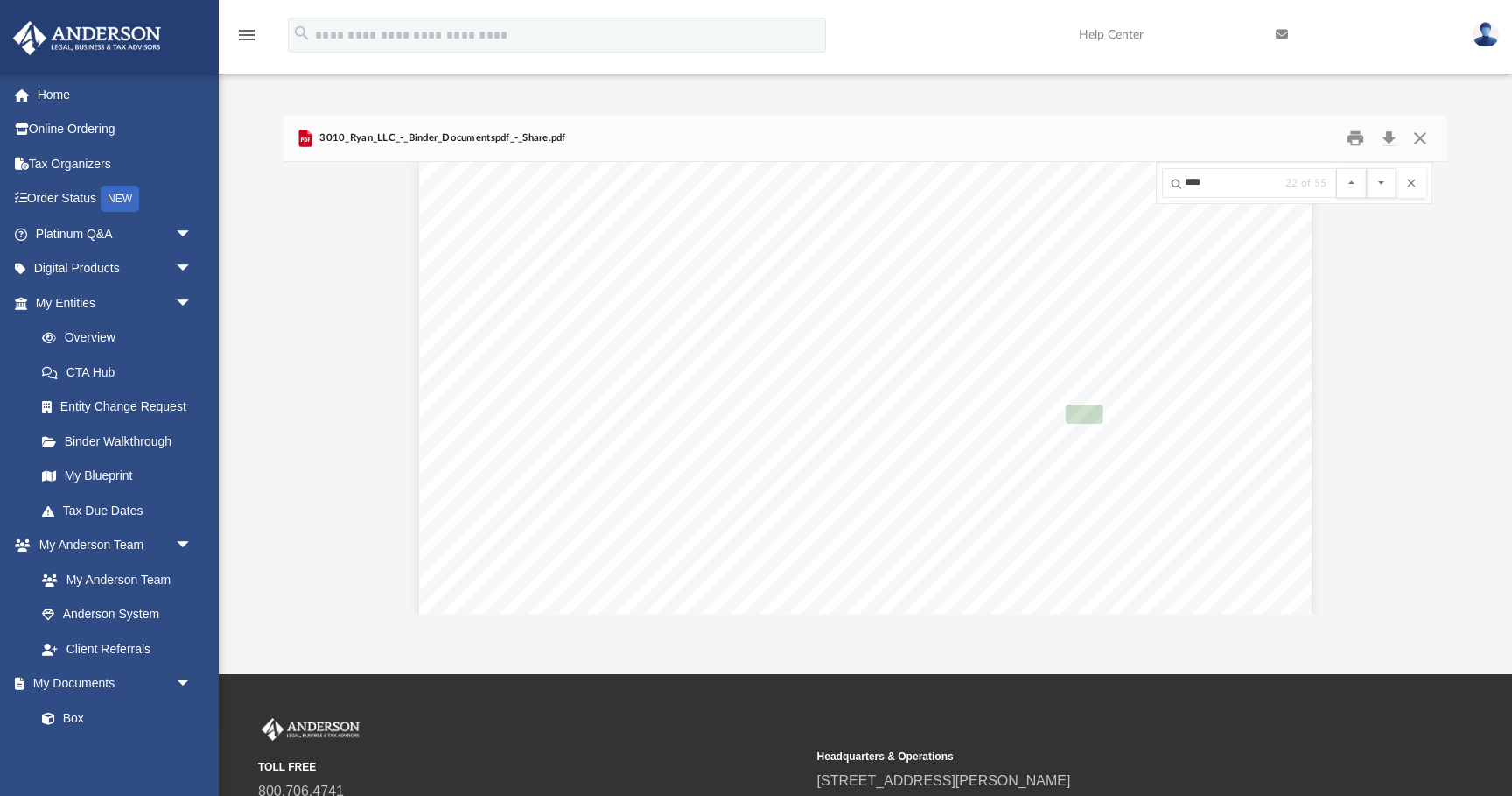
click at [1367, 168] on button "File preview" at bounding box center [1382, 183] width 30 height 30
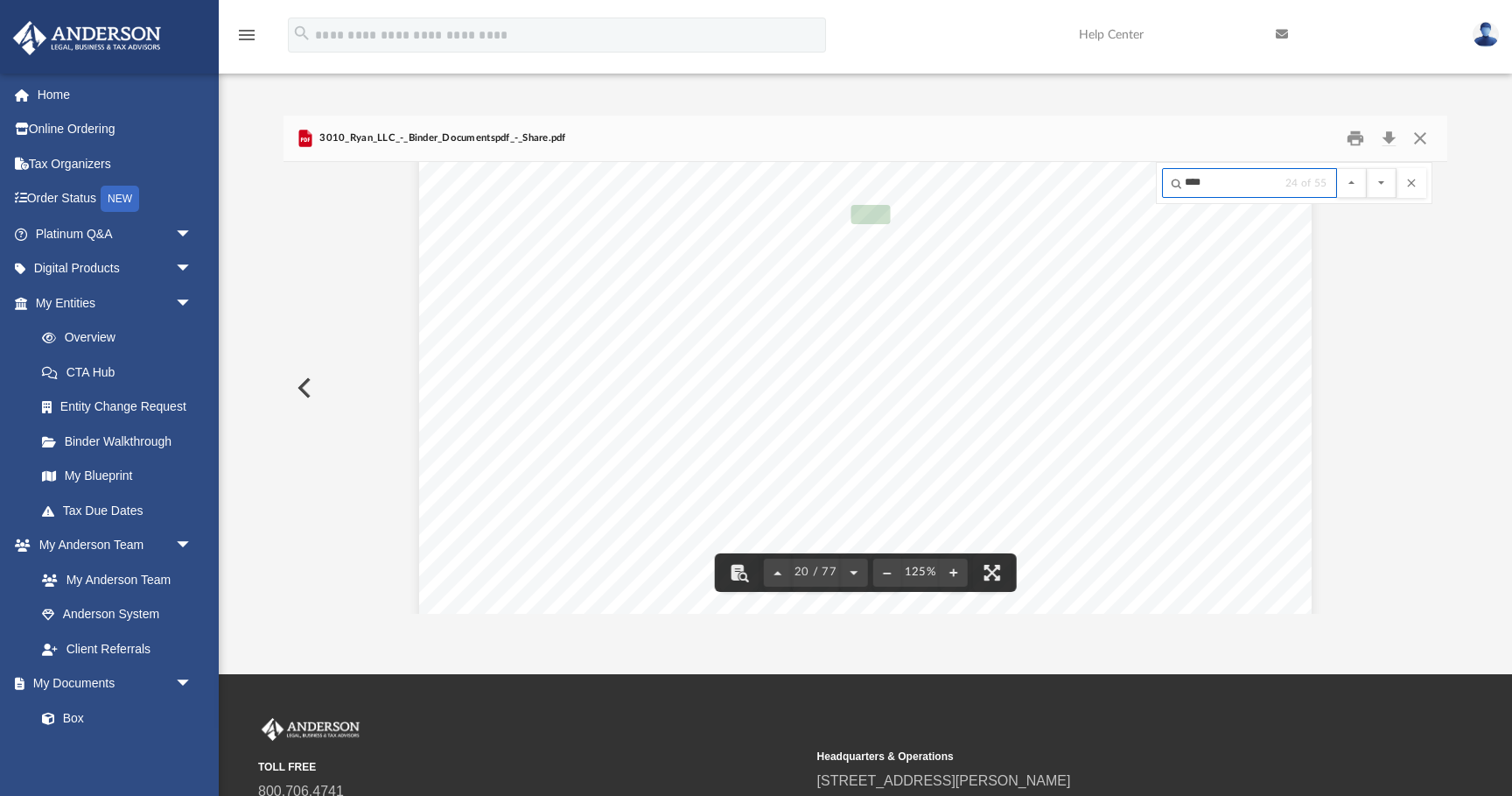
click at [1223, 187] on input "****" at bounding box center [1250, 183] width 175 height 30
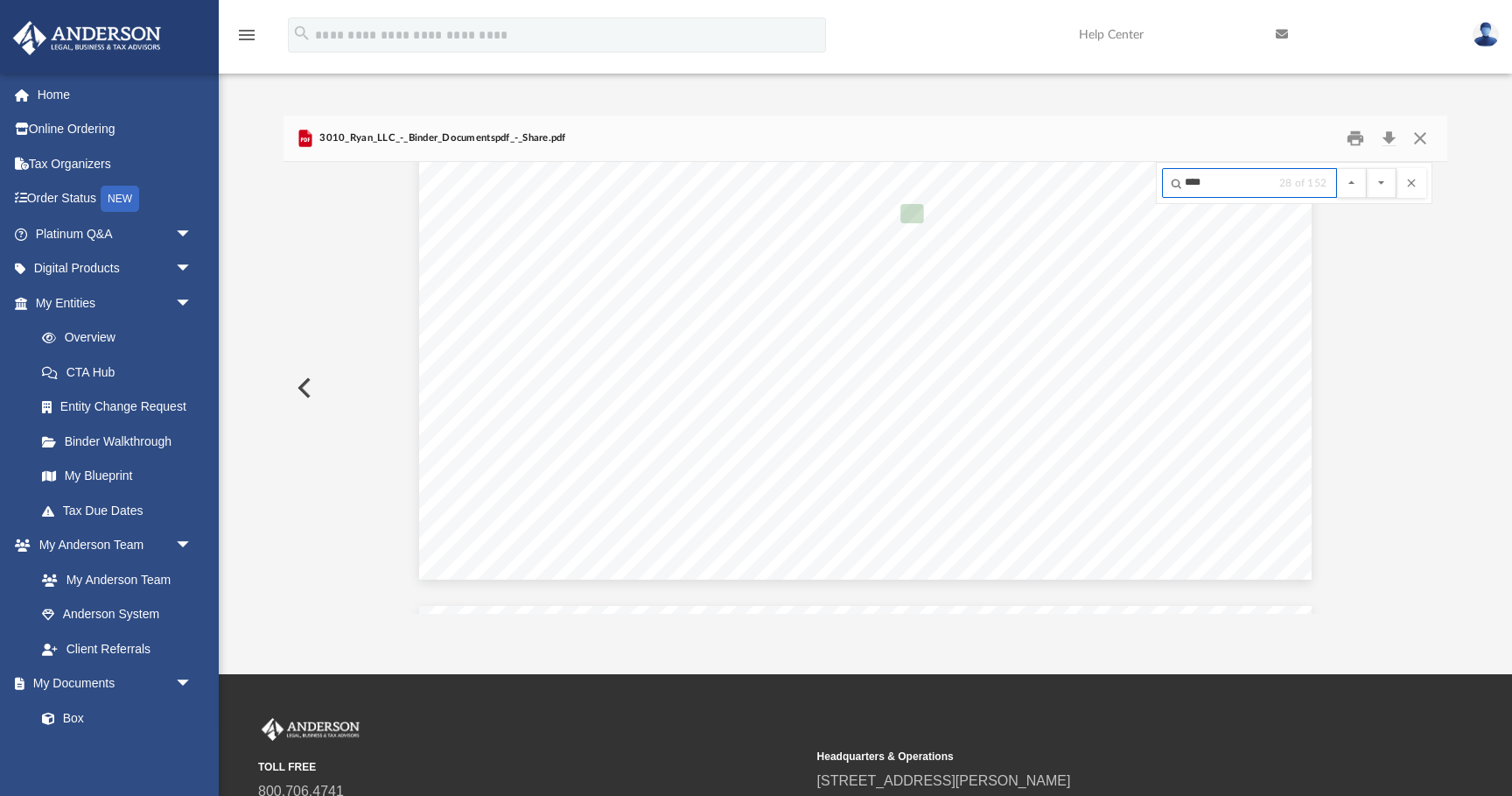
scroll to position [68134, 0]
click at [1367, 168] on button "File preview" at bounding box center [1382, 183] width 30 height 30
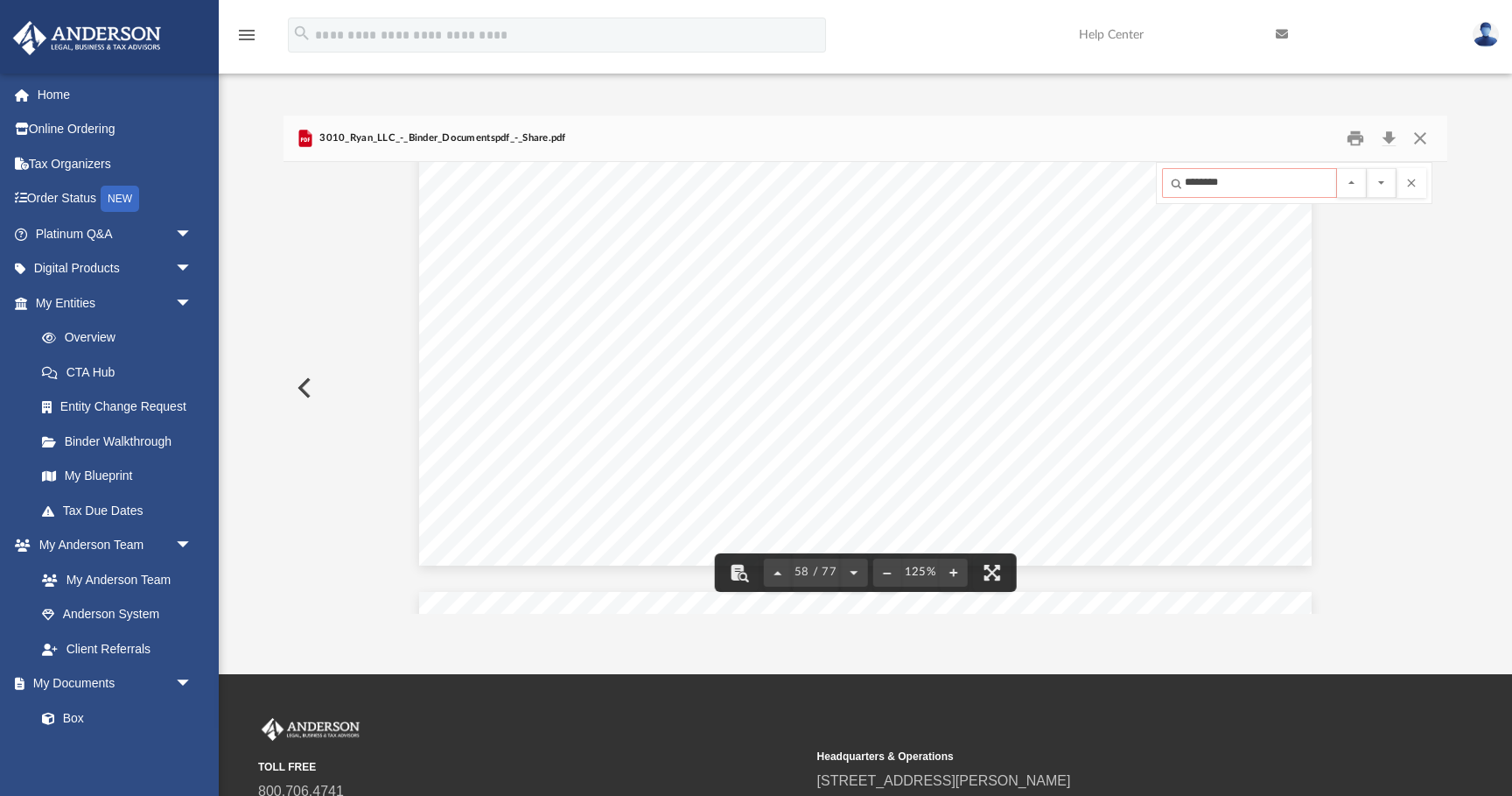
click at [1243, 184] on input "********" at bounding box center [1250, 183] width 175 height 30
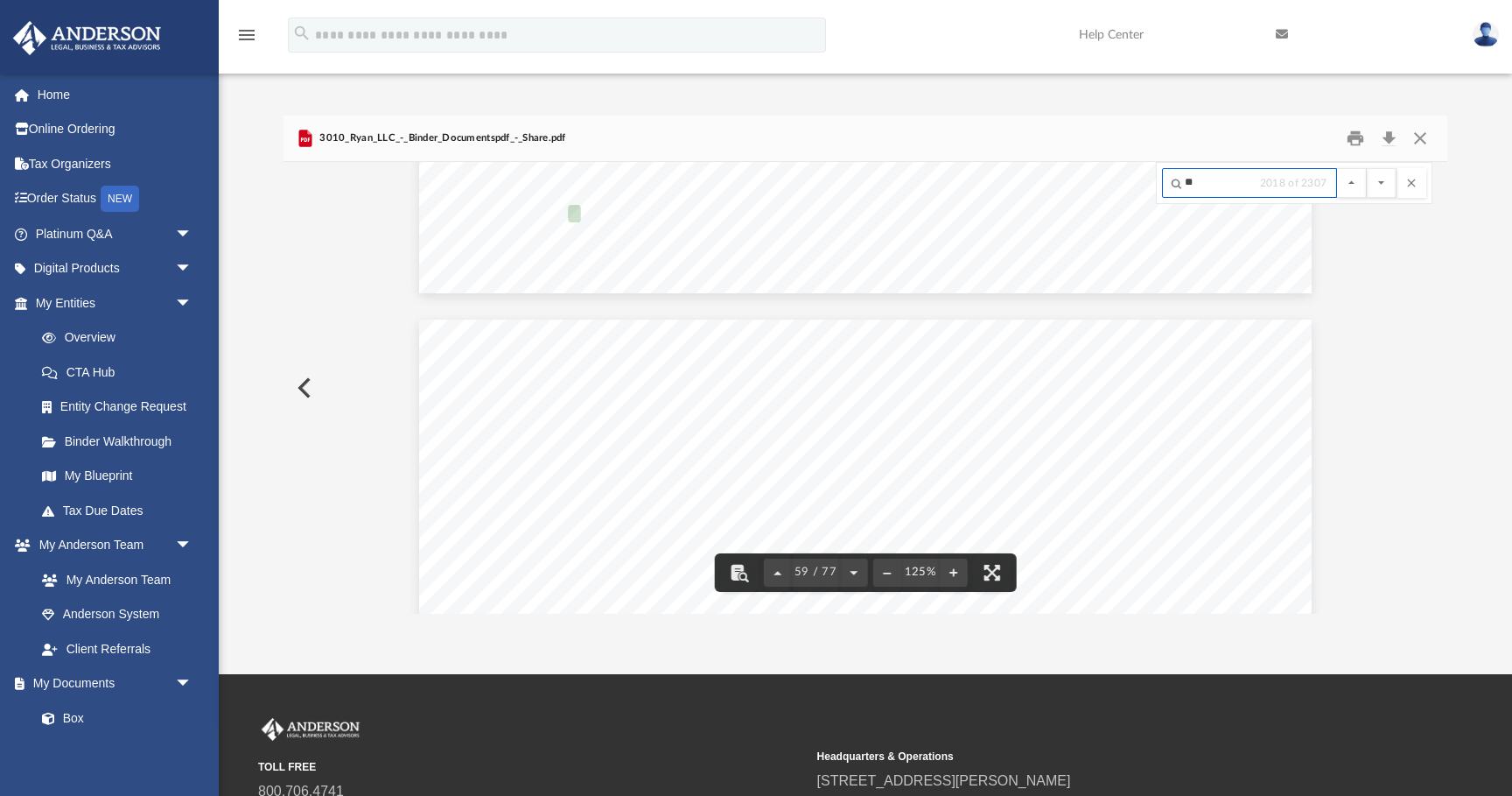
type input "*"
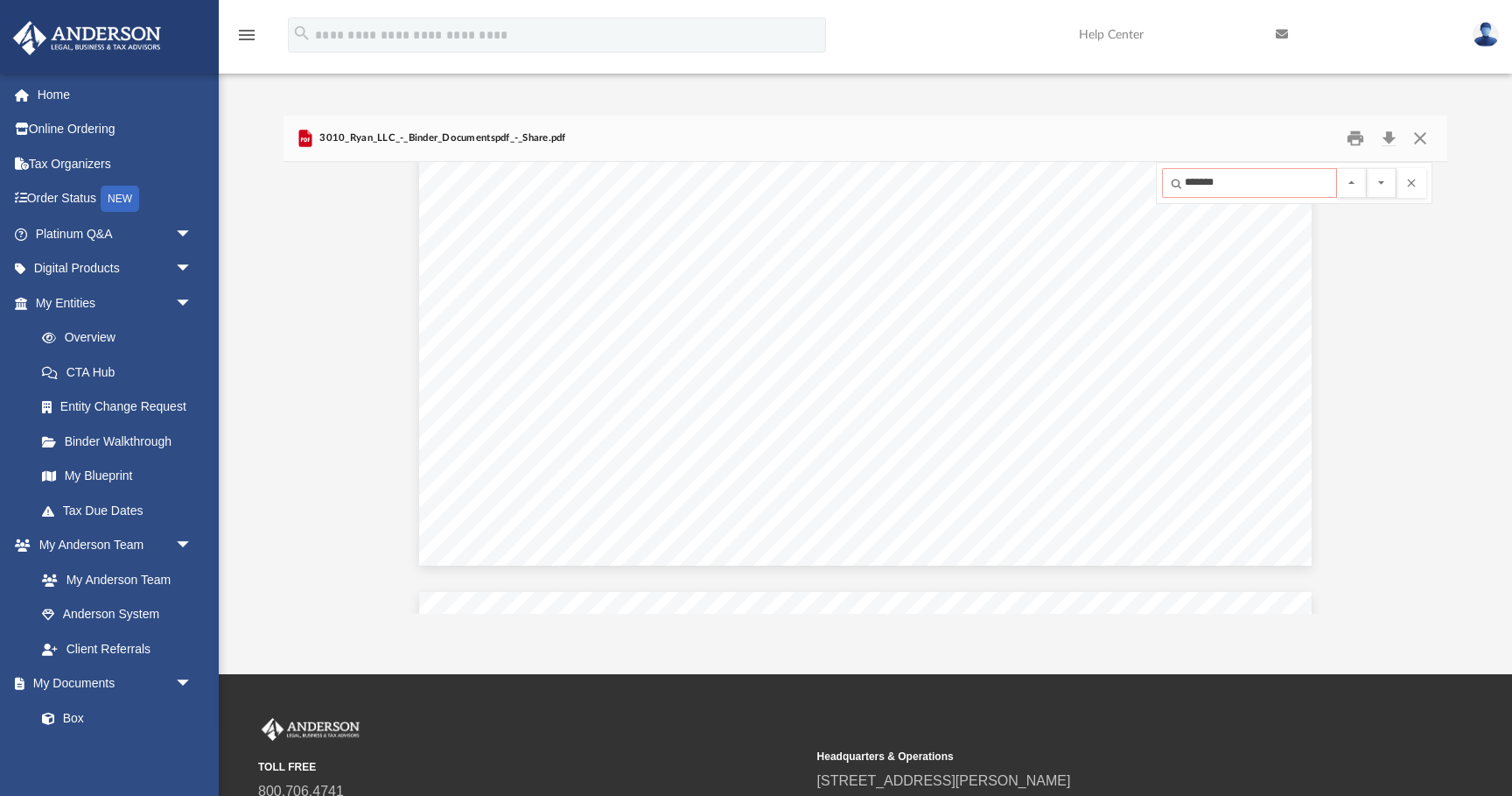
type input "********"
click at [1367, 168] on button "File preview" at bounding box center [1382, 183] width 30 height 30
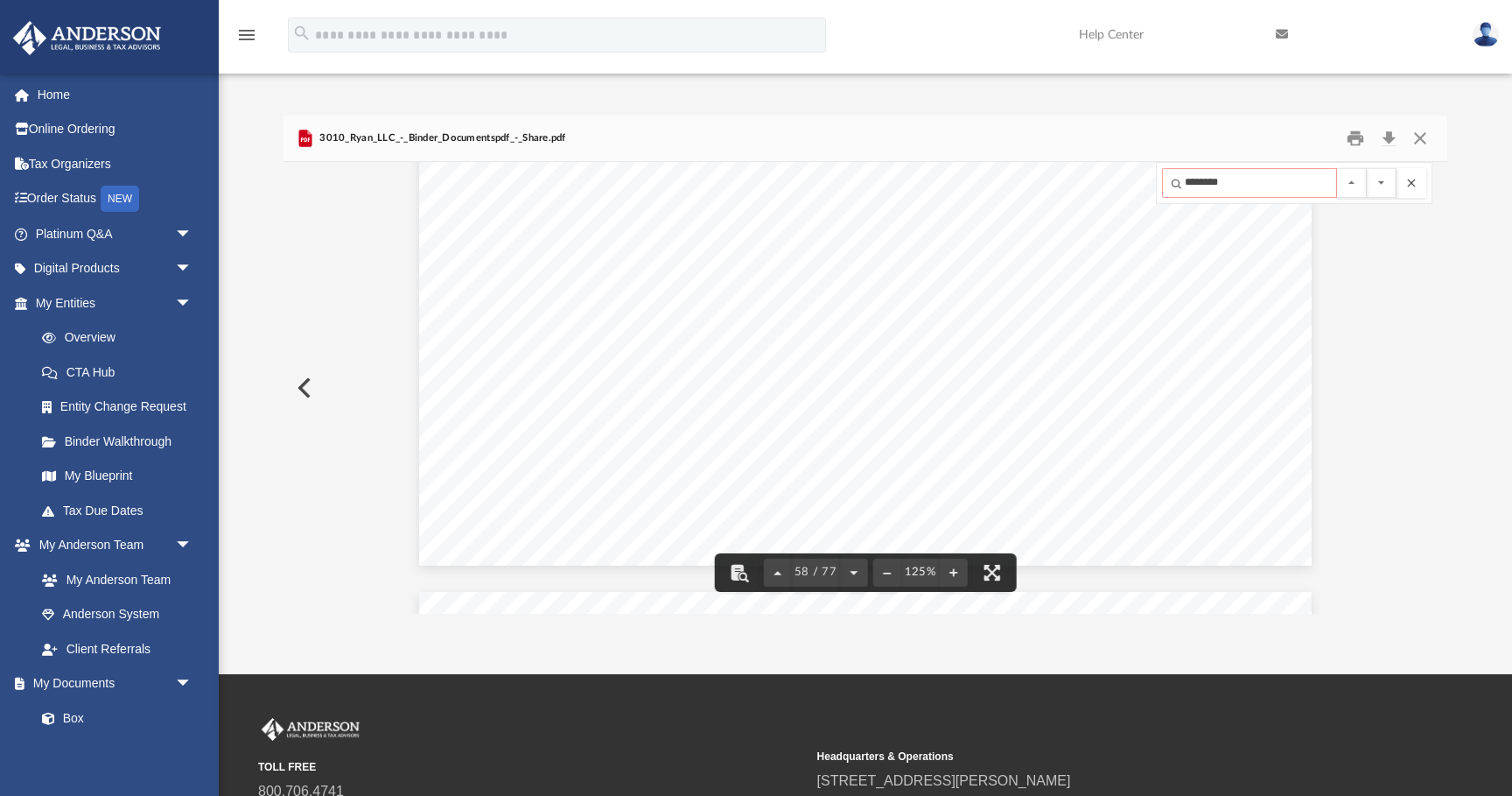
click at [1416, 185] on button "File preview" at bounding box center [1411, 183] width 30 height 30
